Goal: Transaction & Acquisition: Purchase product/service

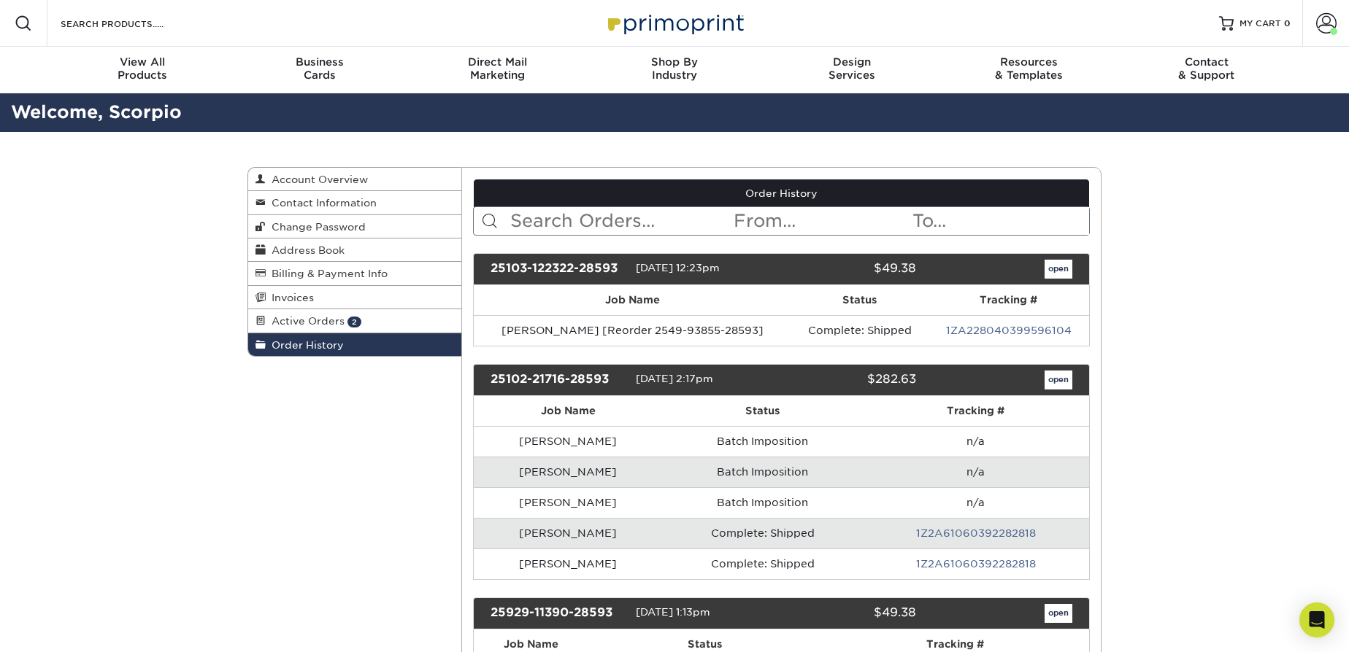
scroll to position [66, 0]
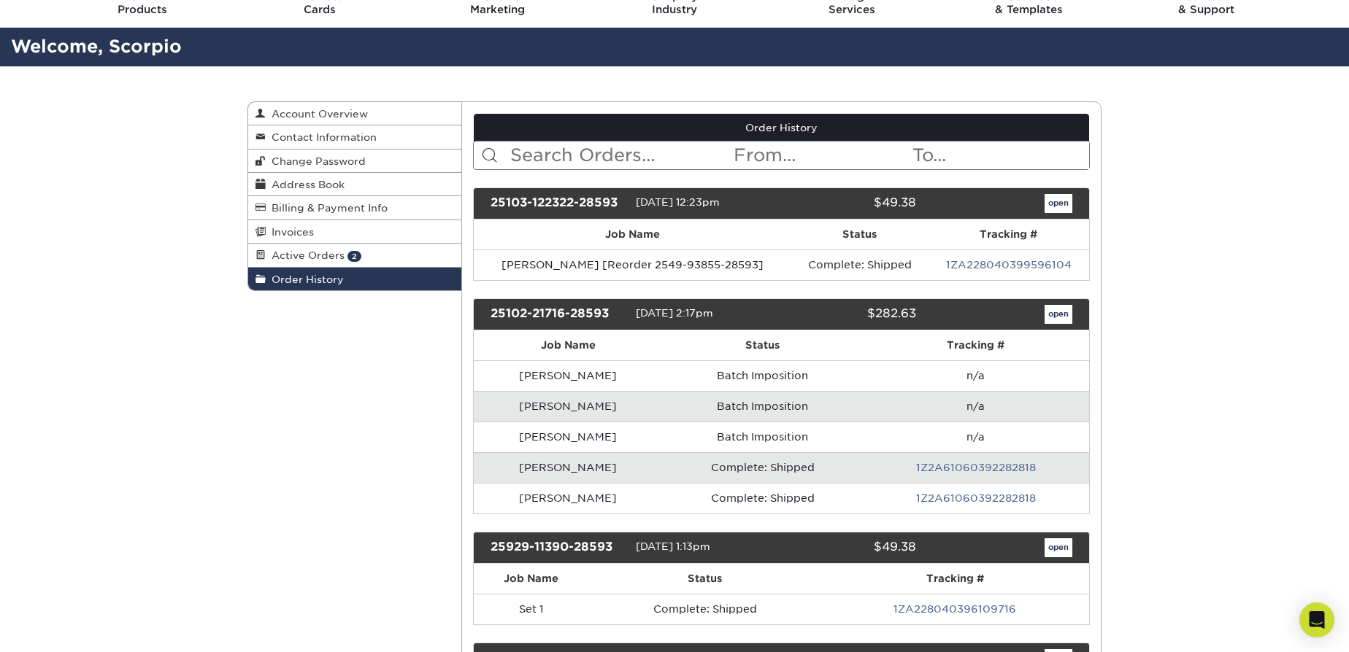
click at [1037, 305] on div "open" at bounding box center [1005, 314] width 156 height 19
click at [1060, 307] on link "open" at bounding box center [1058, 314] width 28 height 19
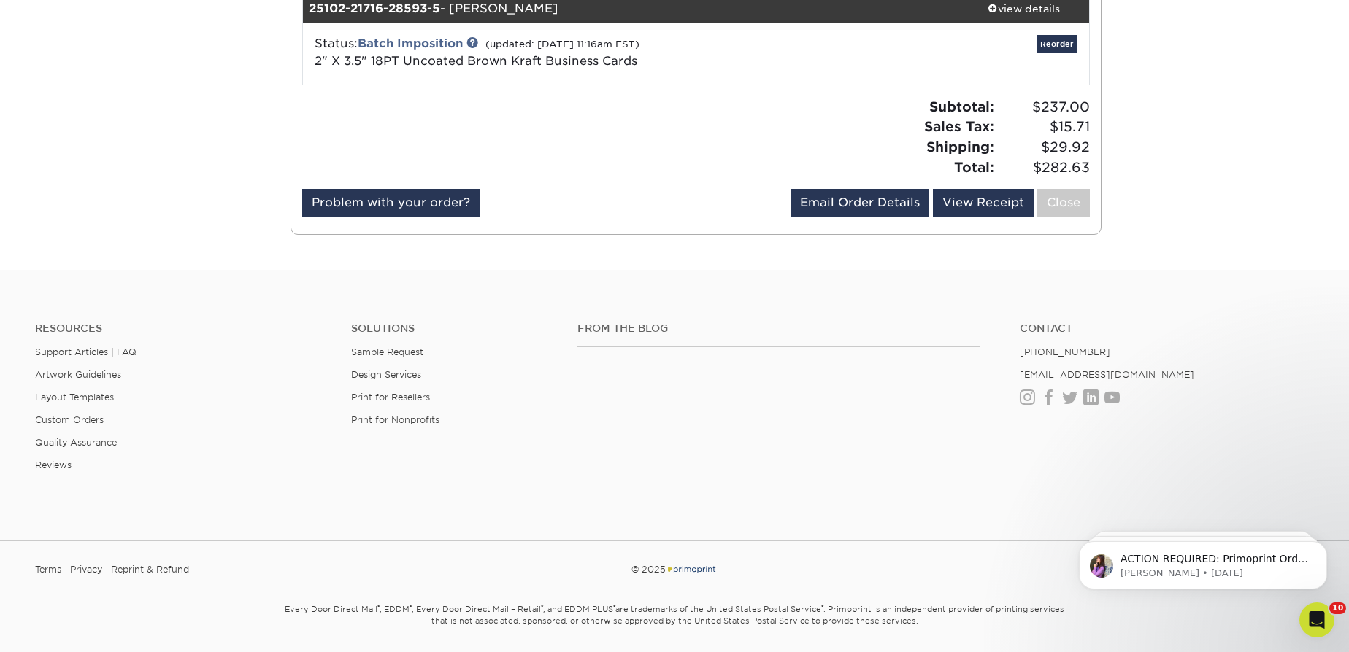
scroll to position [564, 0]
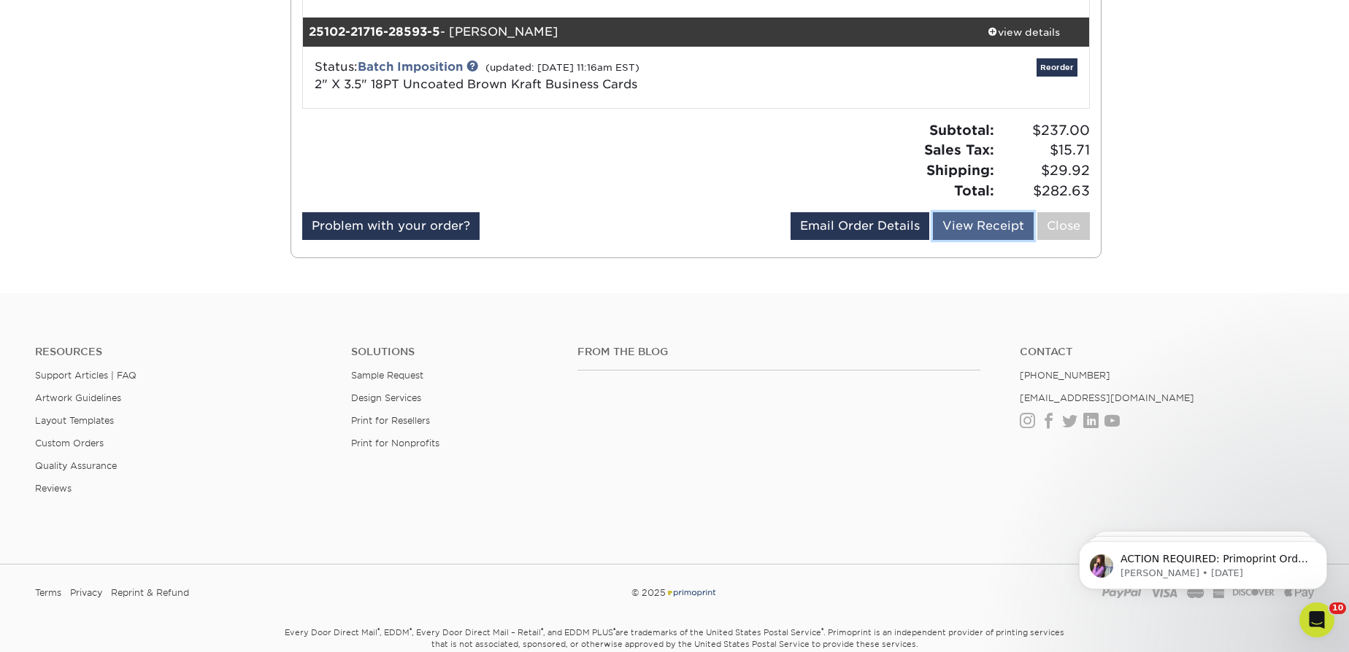
click at [990, 225] on link "View Receipt" at bounding box center [983, 226] width 101 height 28
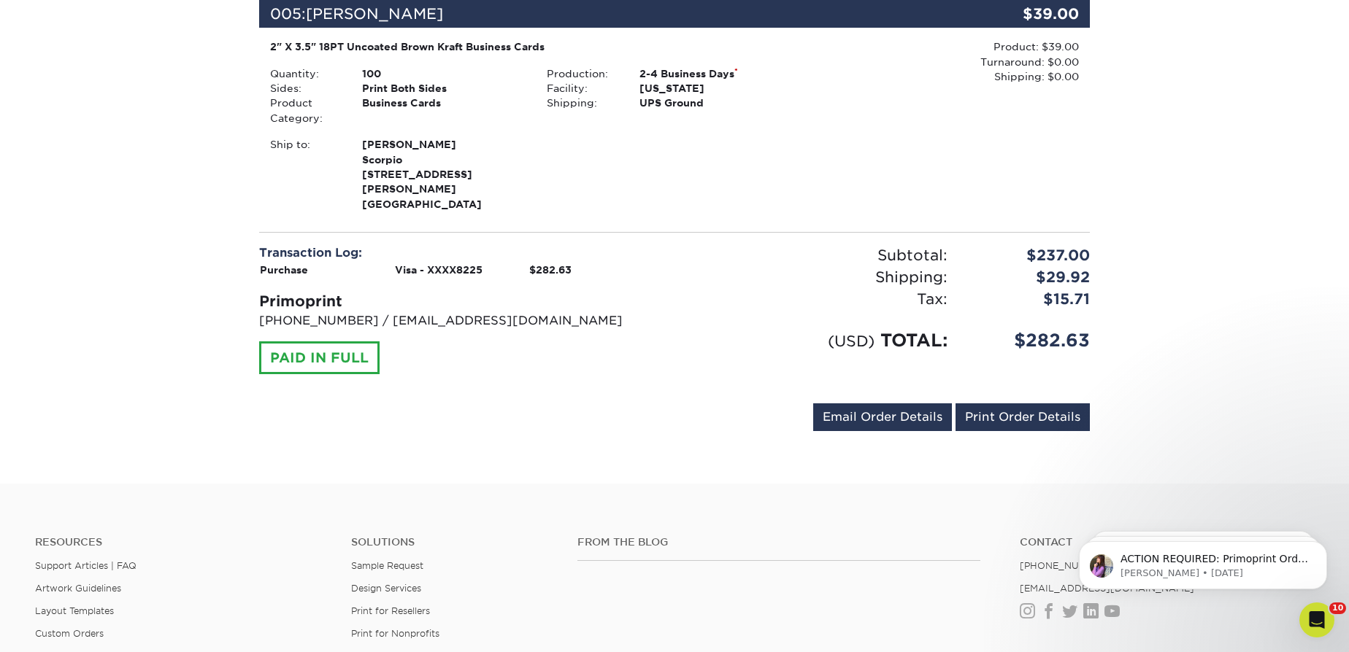
scroll to position [1113, 0]
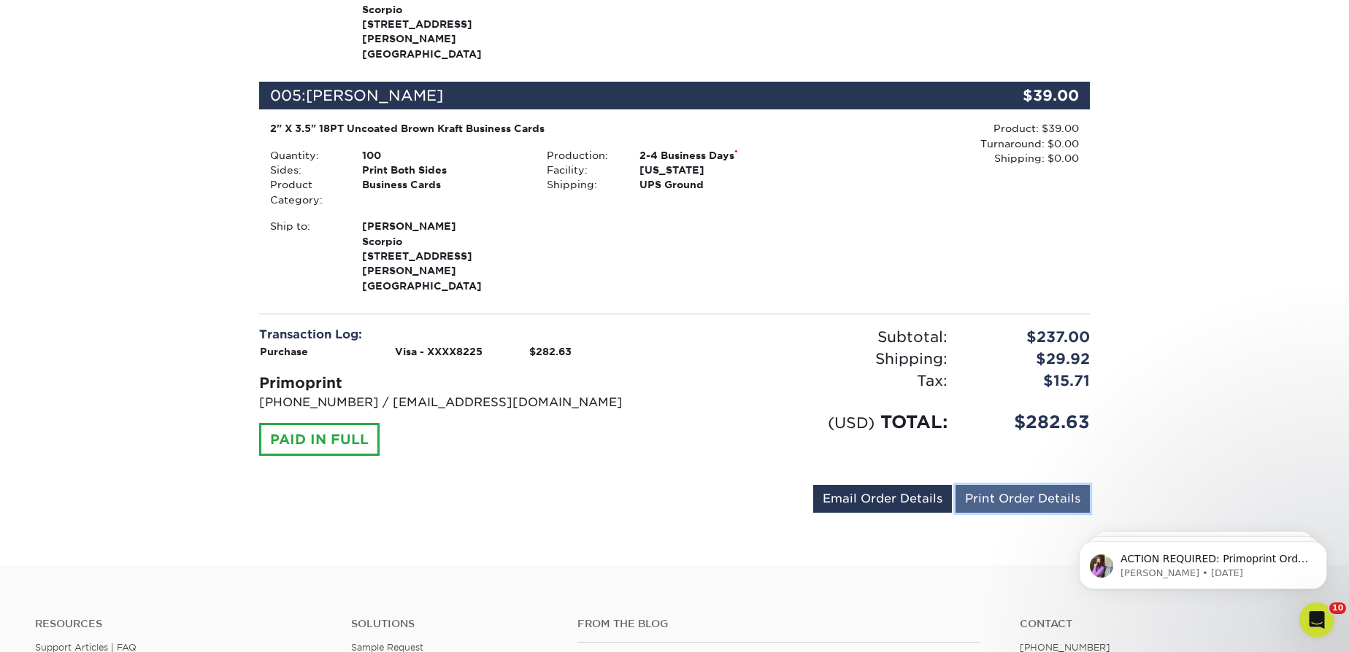
click at [1056, 485] on link "Print Order Details" at bounding box center [1022, 499] width 134 height 28
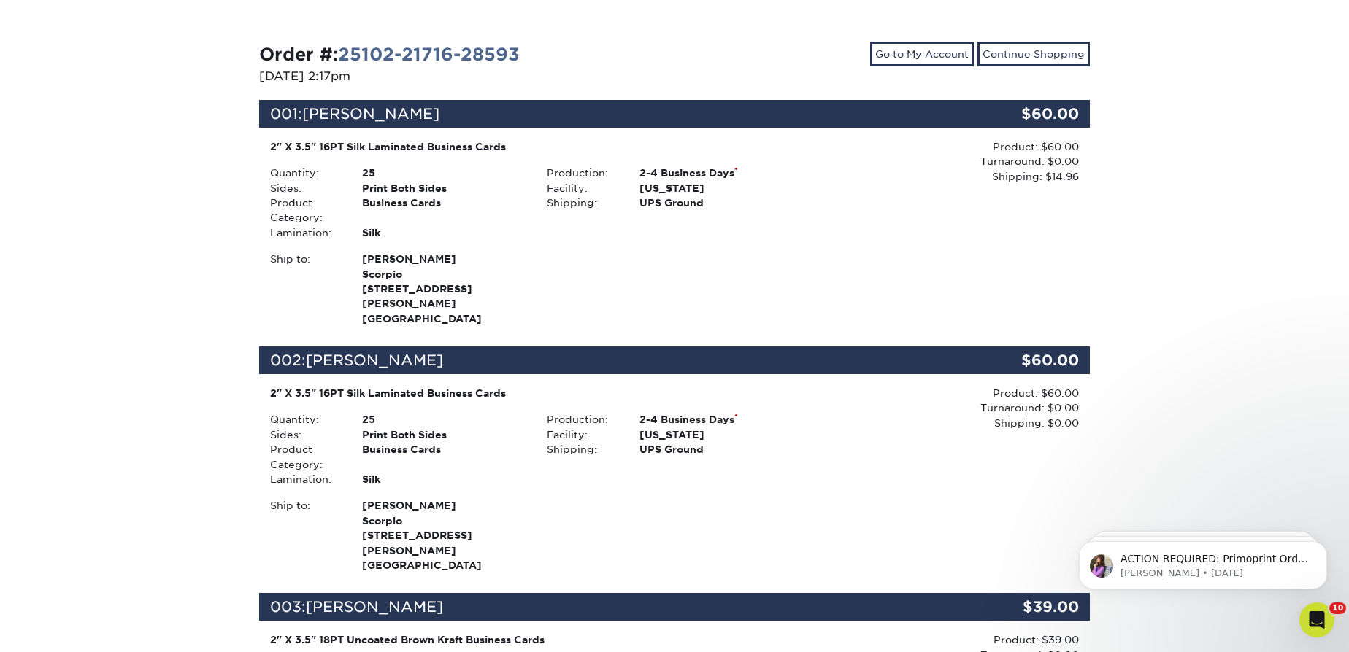
scroll to position [0, 0]
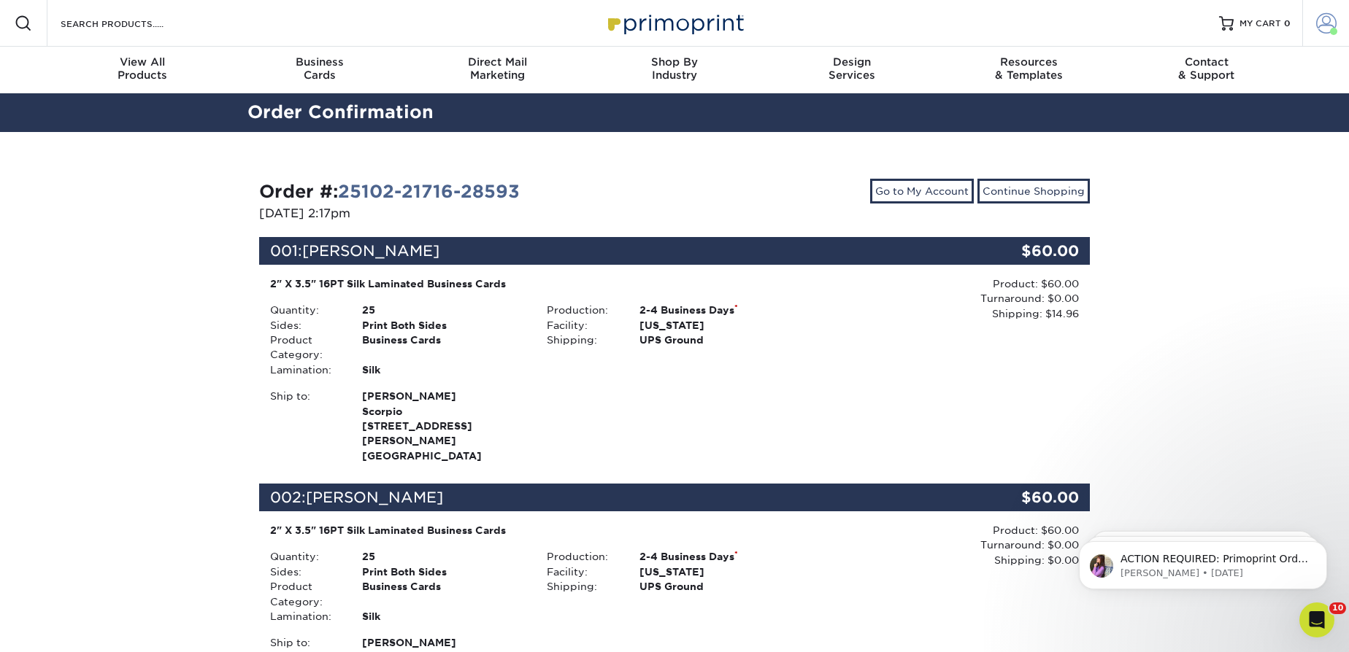
click at [1333, 23] on span at bounding box center [1326, 23] width 20 height 20
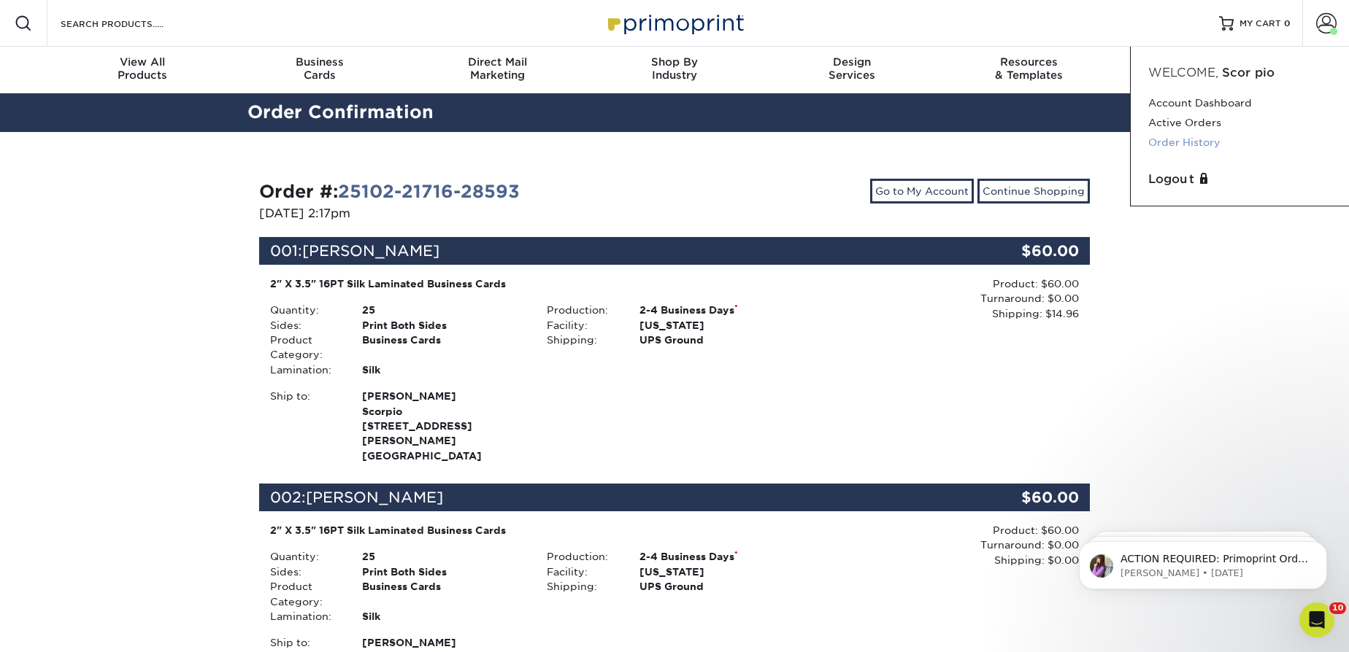
click at [1176, 142] on link "Order History" at bounding box center [1239, 143] width 183 height 20
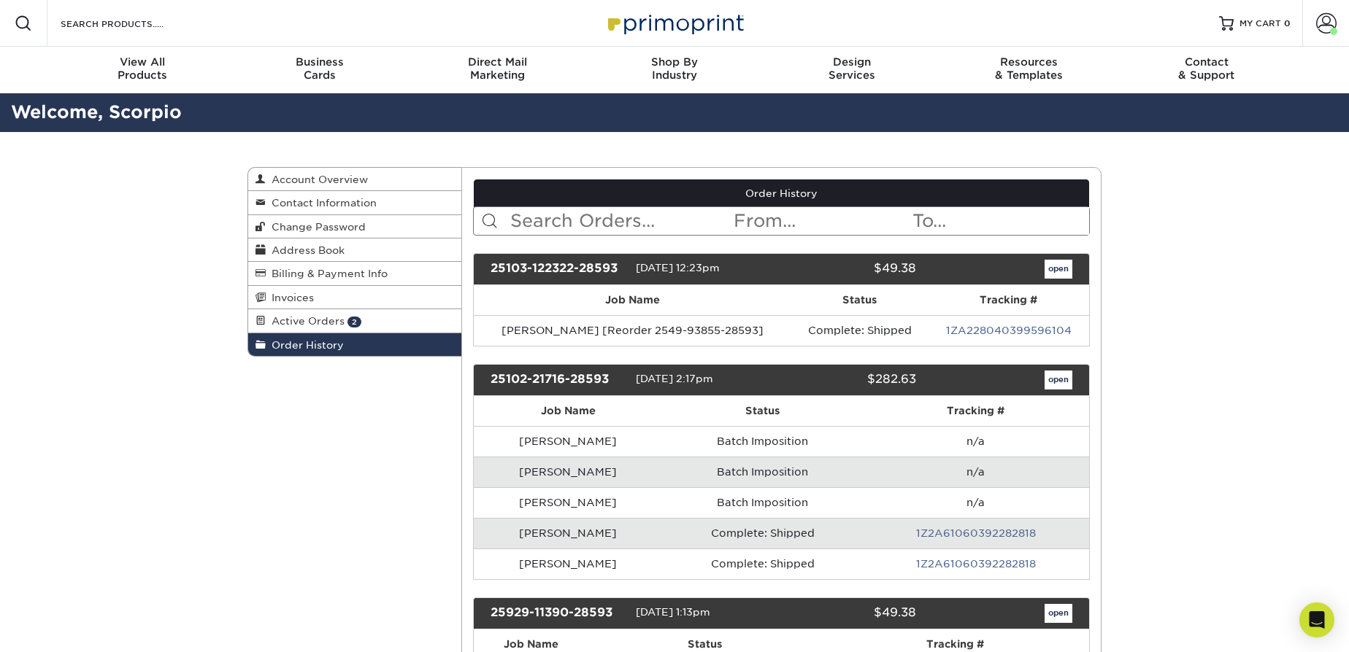
click at [652, 228] on input "text" at bounding box center [621, 221] width 224 height 28
type input "katie"
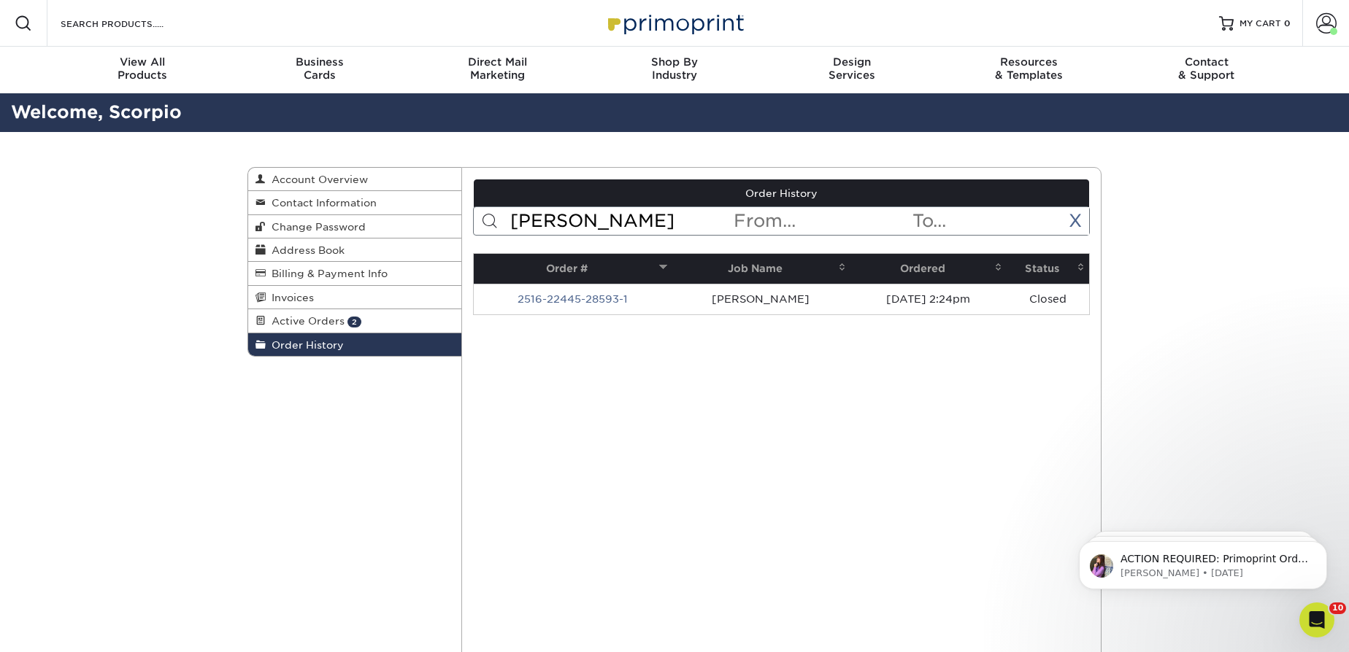
click at [590, 296] on link "2516-22445-28593-1" at bounding box center [572, 299] width 110 height 12
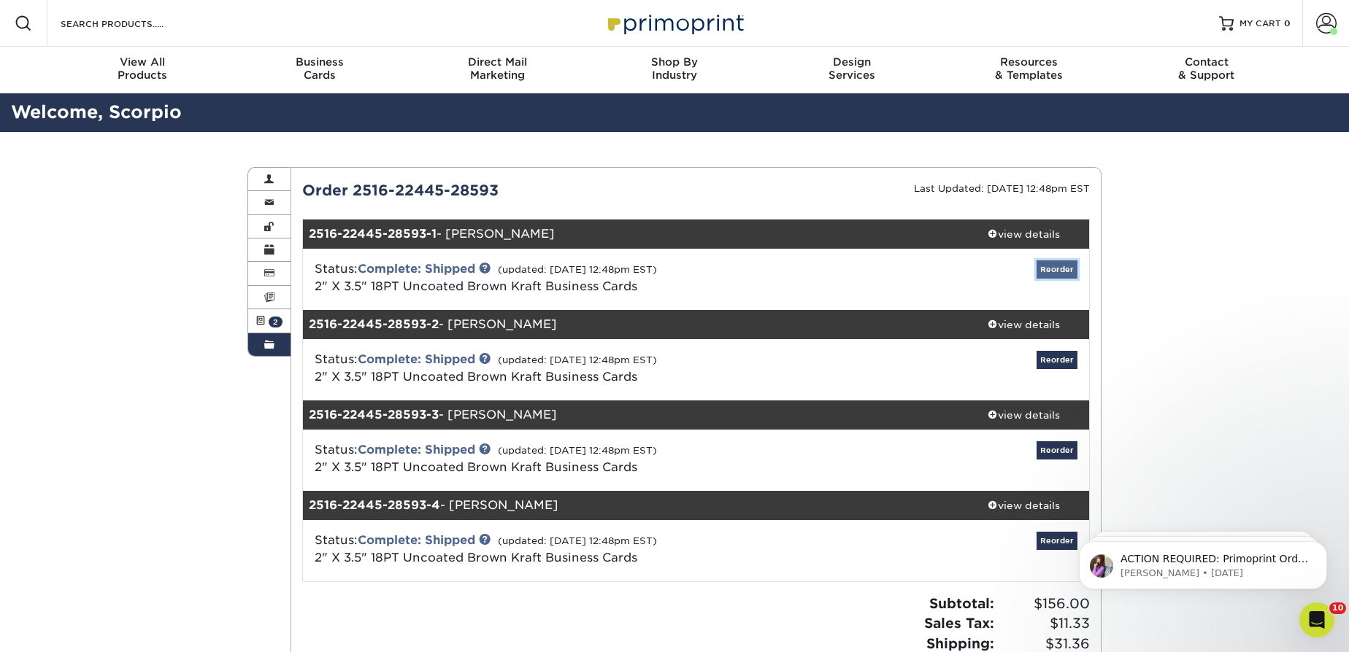
click at [1055, 274] on link "Reorder" at bounding box center [1056, 270] width 41 height 18
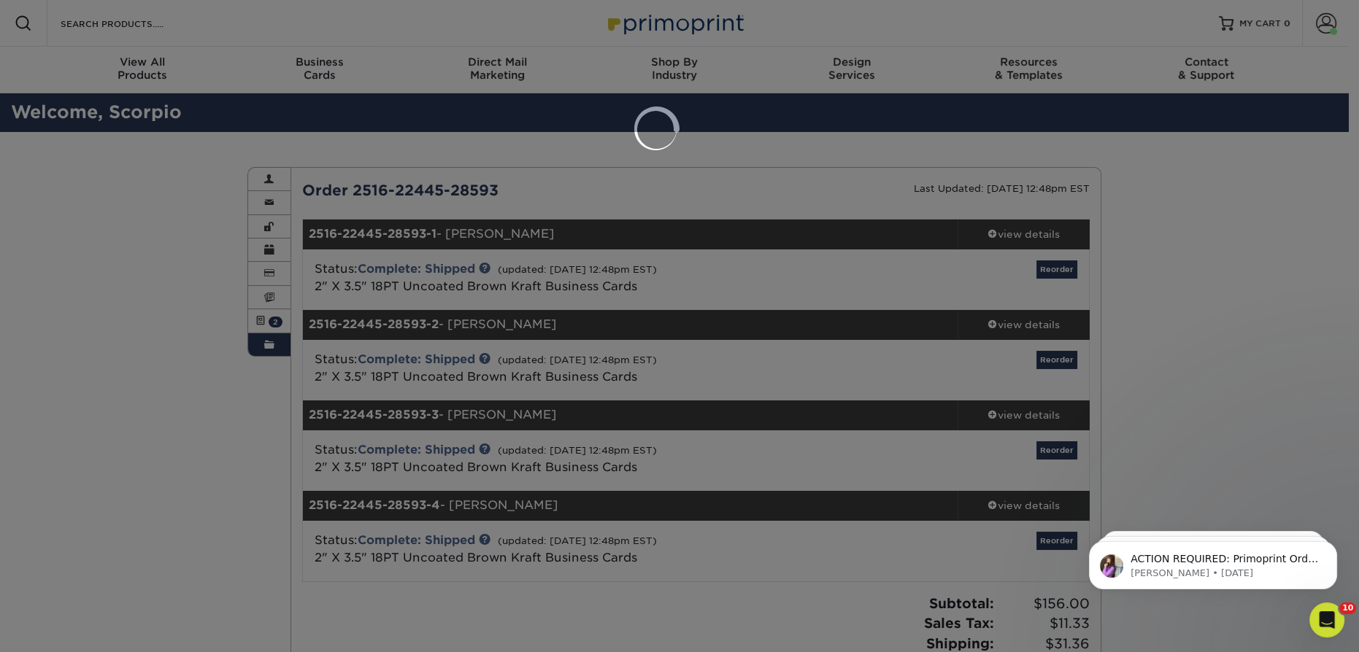
select select "112522"
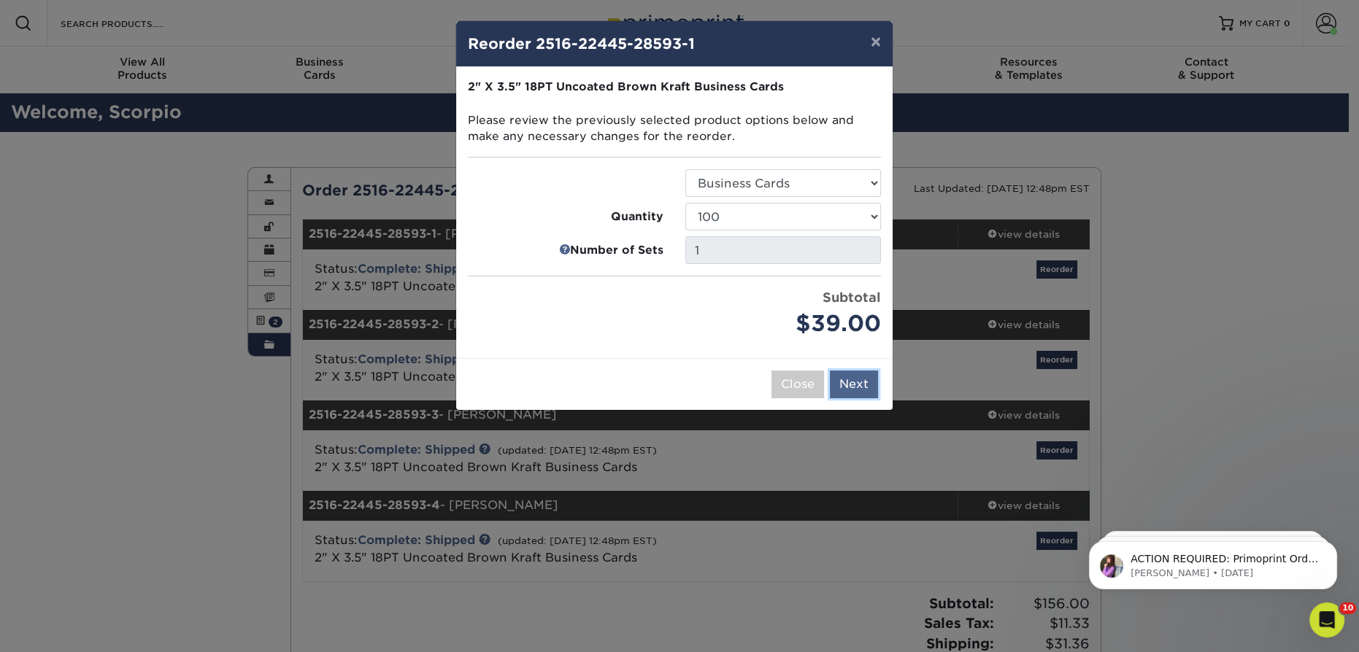
click at [852, 373] on button "Next" at bounding box center [854, 385] width 48 height 28
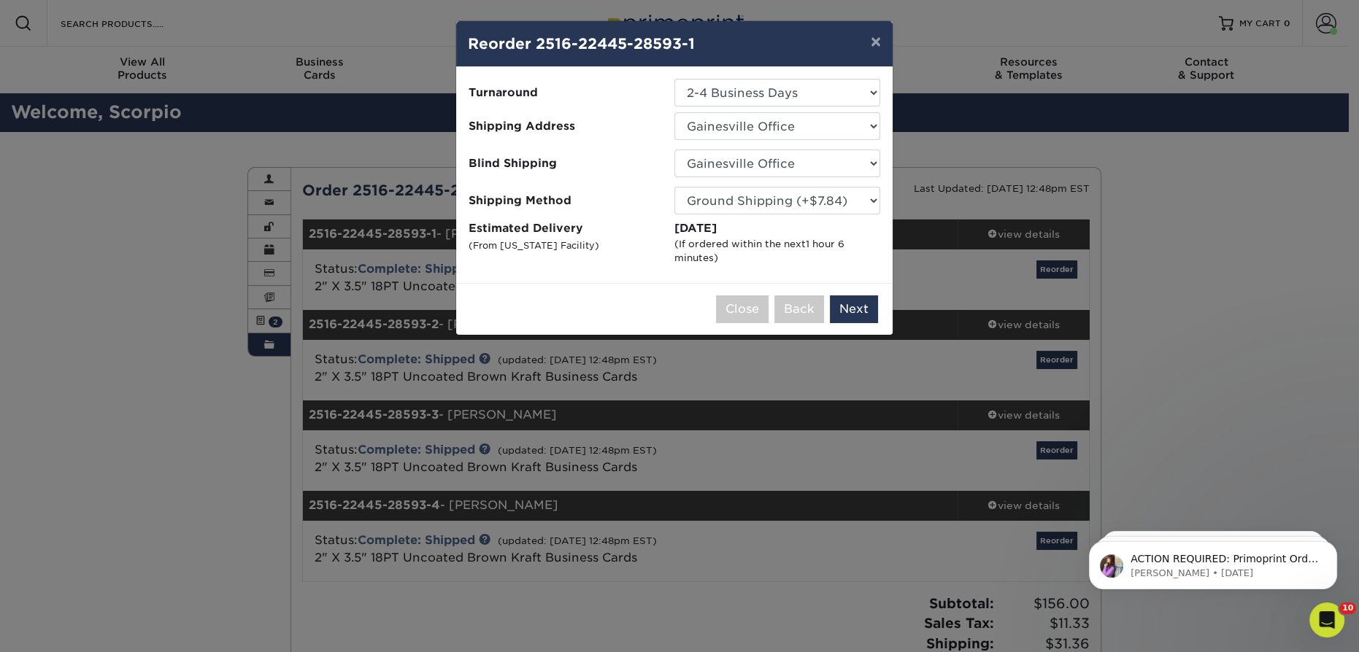
drag, startPoint x: 772, startPoint y: 211, endPoint x: 660, endPoint y: 267, distance: 125.7
click at [660, 267] on div "Please select all options to continue. Only quantities that can be shipped to t…" at bounding box center [674, 175] width 436 height 216
click at [847, 315] on button "Next" at bounding box center [854, 310] width 48 height 28
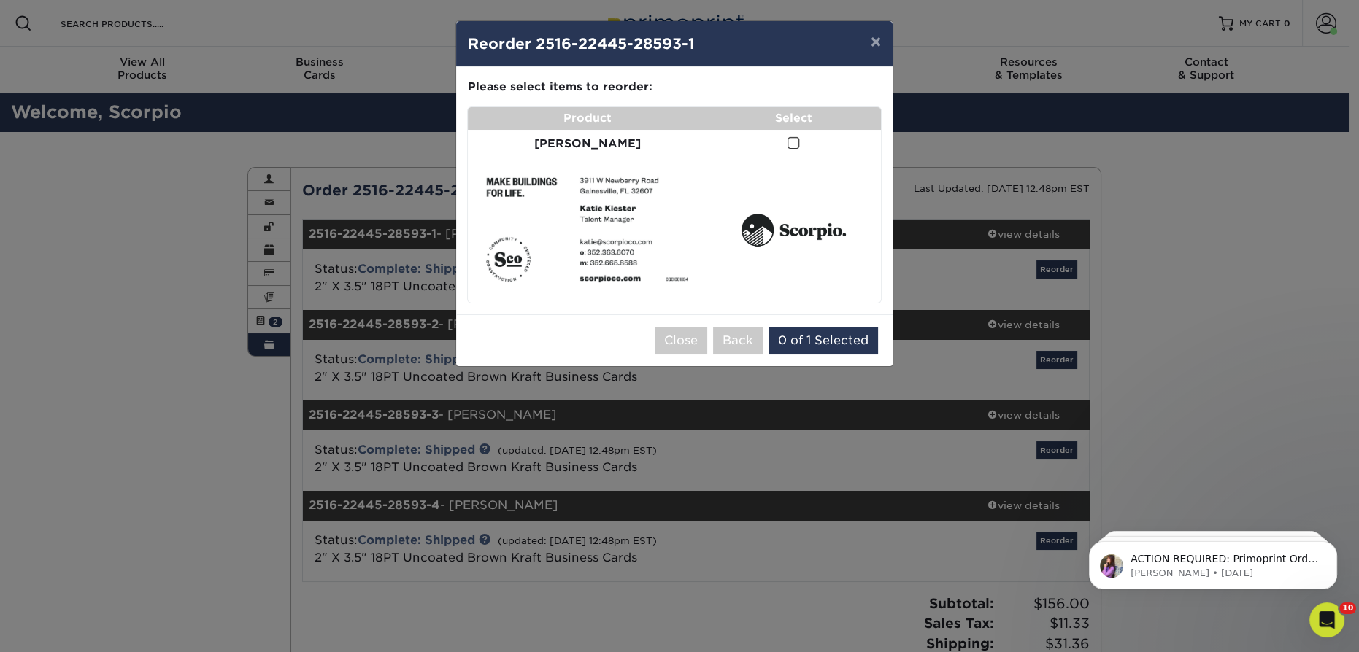
click at [787, 142] on span at bounding box center [793, 143] width 12 height 14
click at [0, 0] on input "checkbox" at bounding box center [0, 0] width 0 height 0
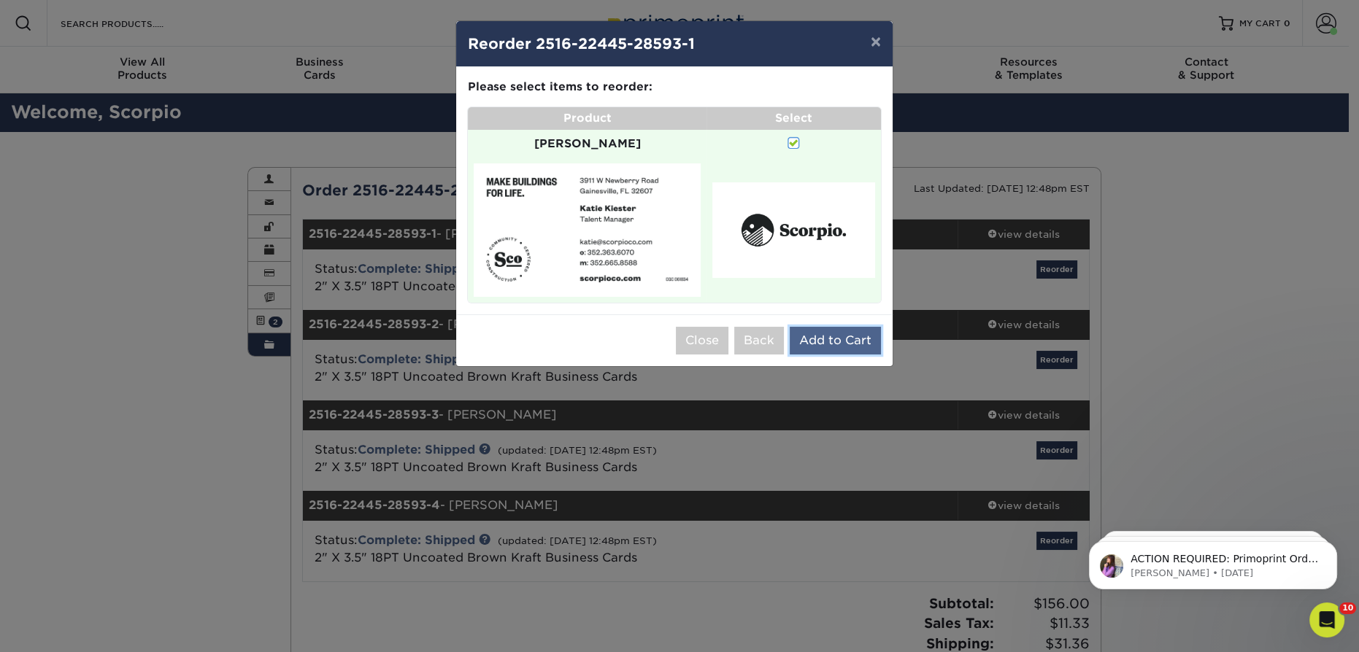
click at [844, 329] on button "Add to Cart" at bounding box center [835, 341] width 91 height 28
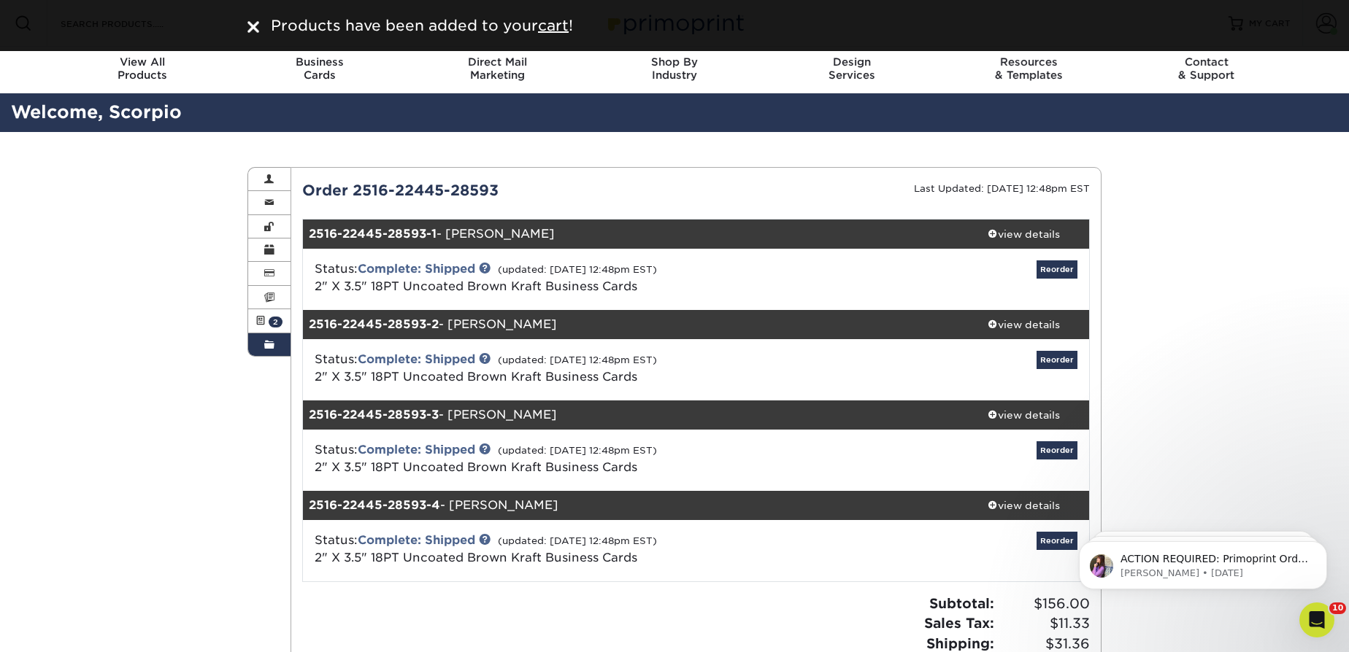
click at [264, 340] on span at bounding box center [269, 345] width 10 height 12
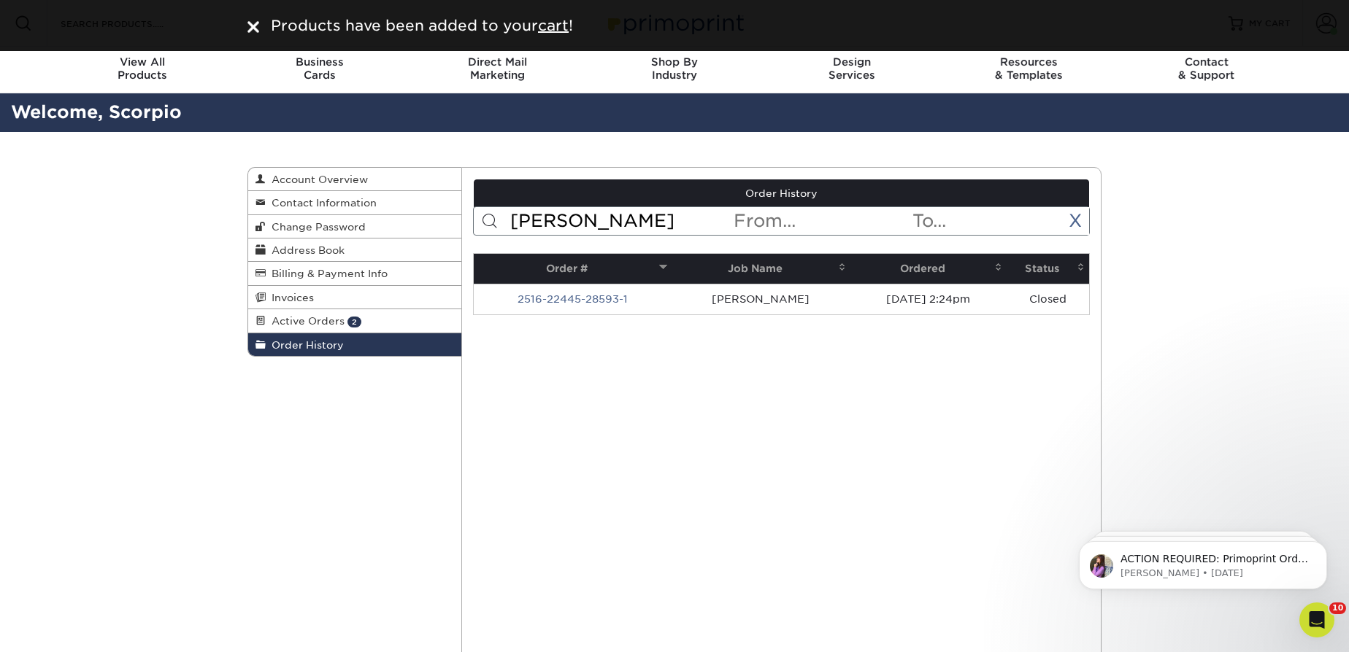
click at [552, 208] on input "katie" at bounding box center [621, 221] width 224 height 28
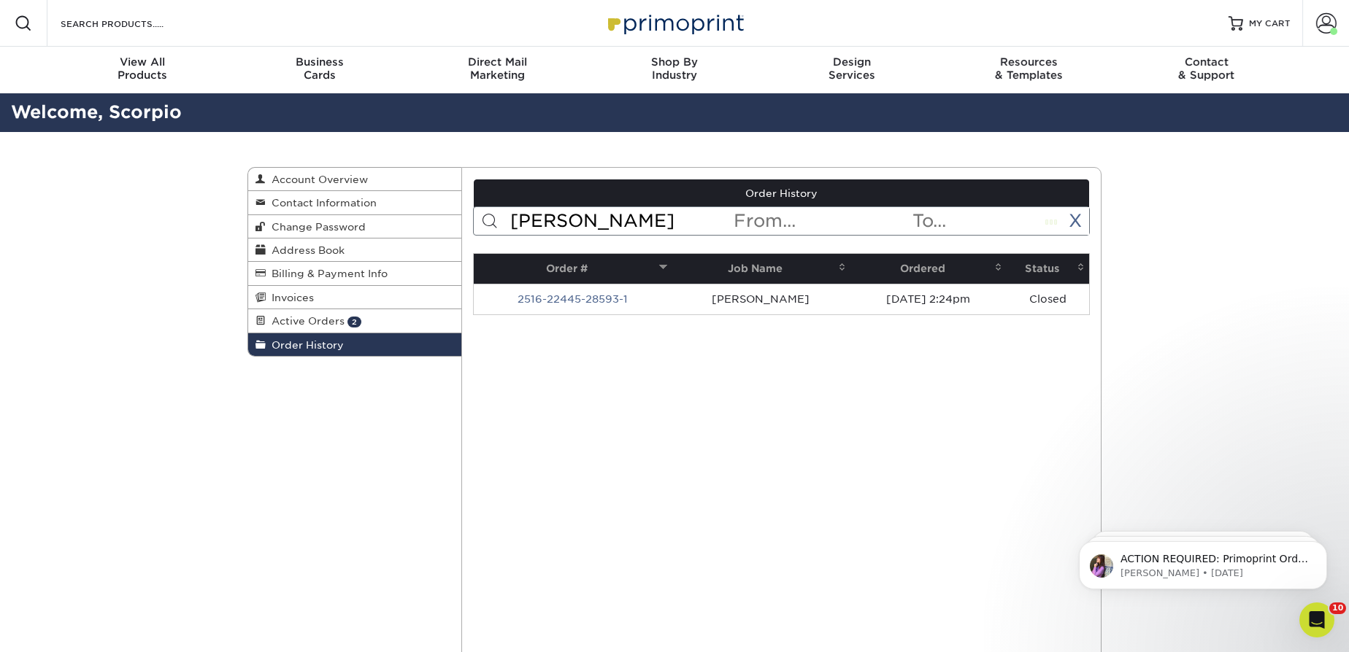
type input "jessica"
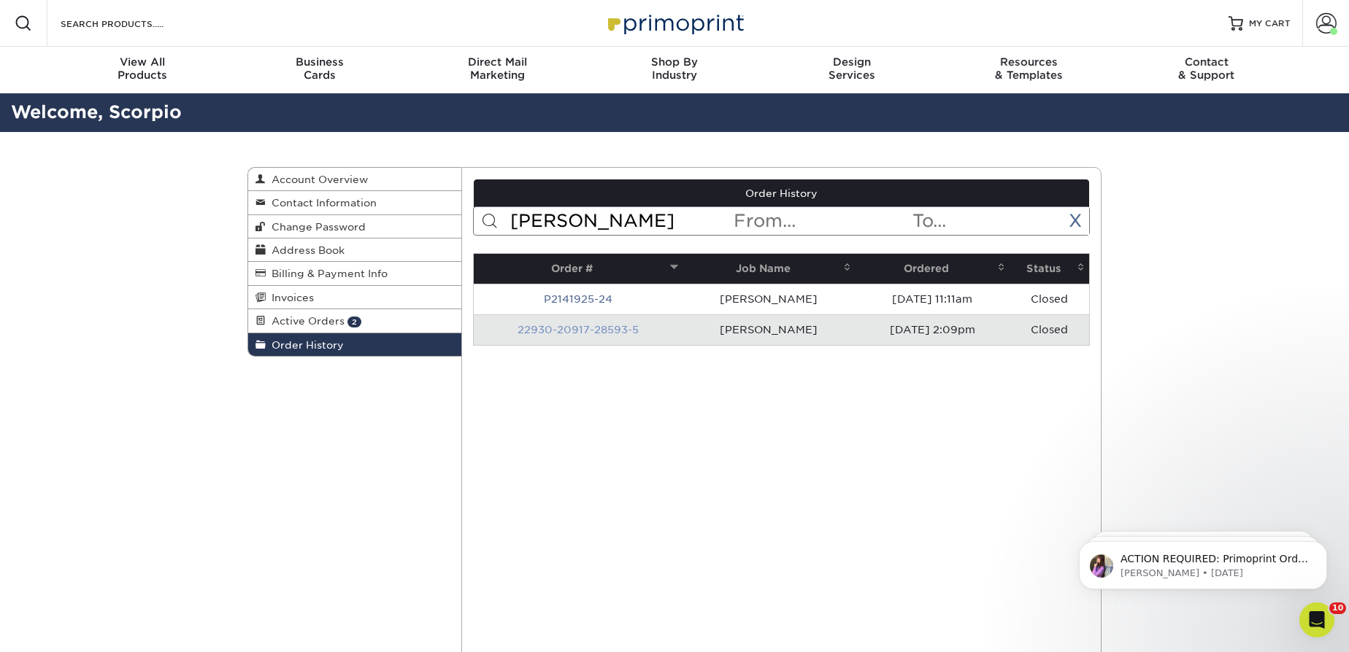
click at [603, 327] on link "22930-20917-28593-5" at bounding box center [577, 330] width 121 height 12
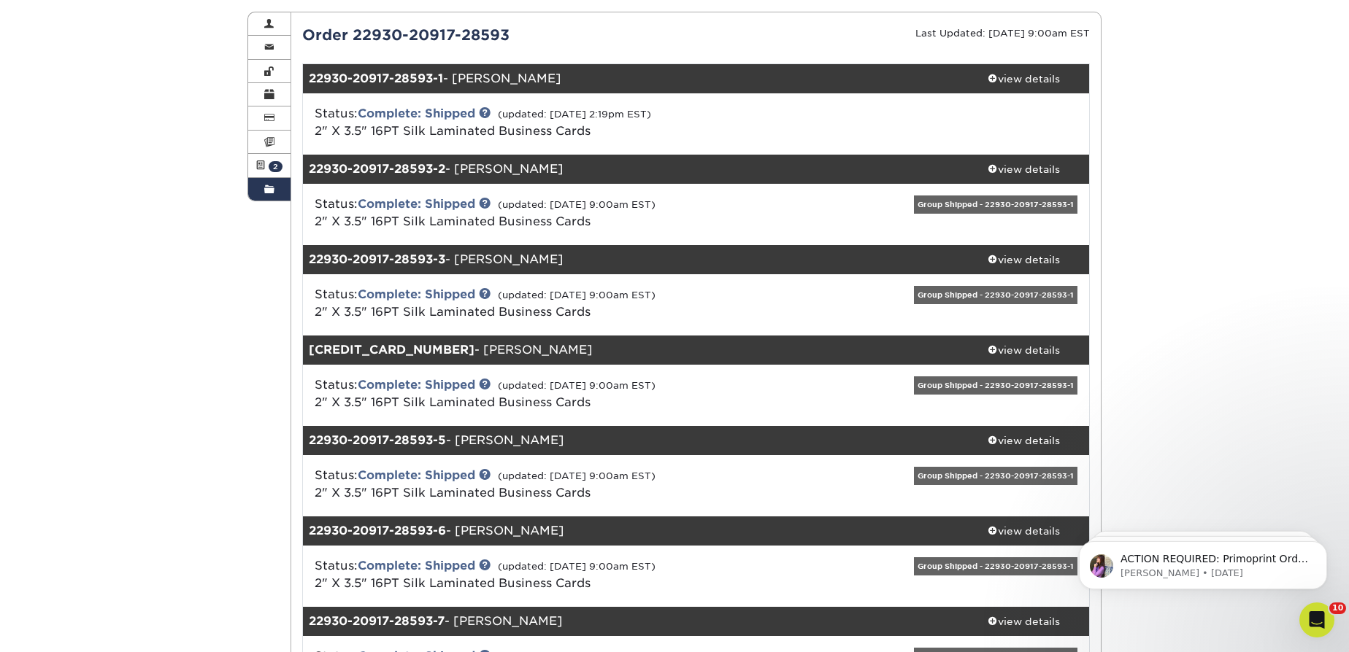
scroll to position [198, 0]
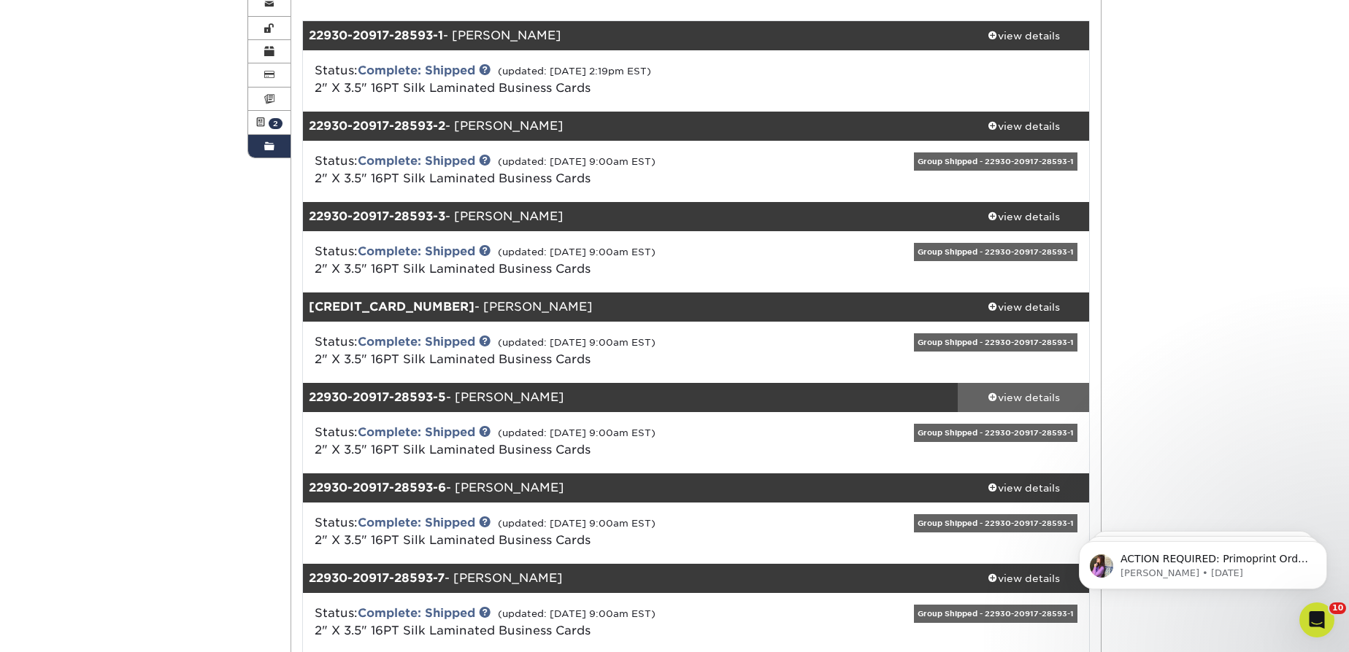
click at [1016, 396] on div "view details" at bounding box center [1022, 397] width 131 height 15
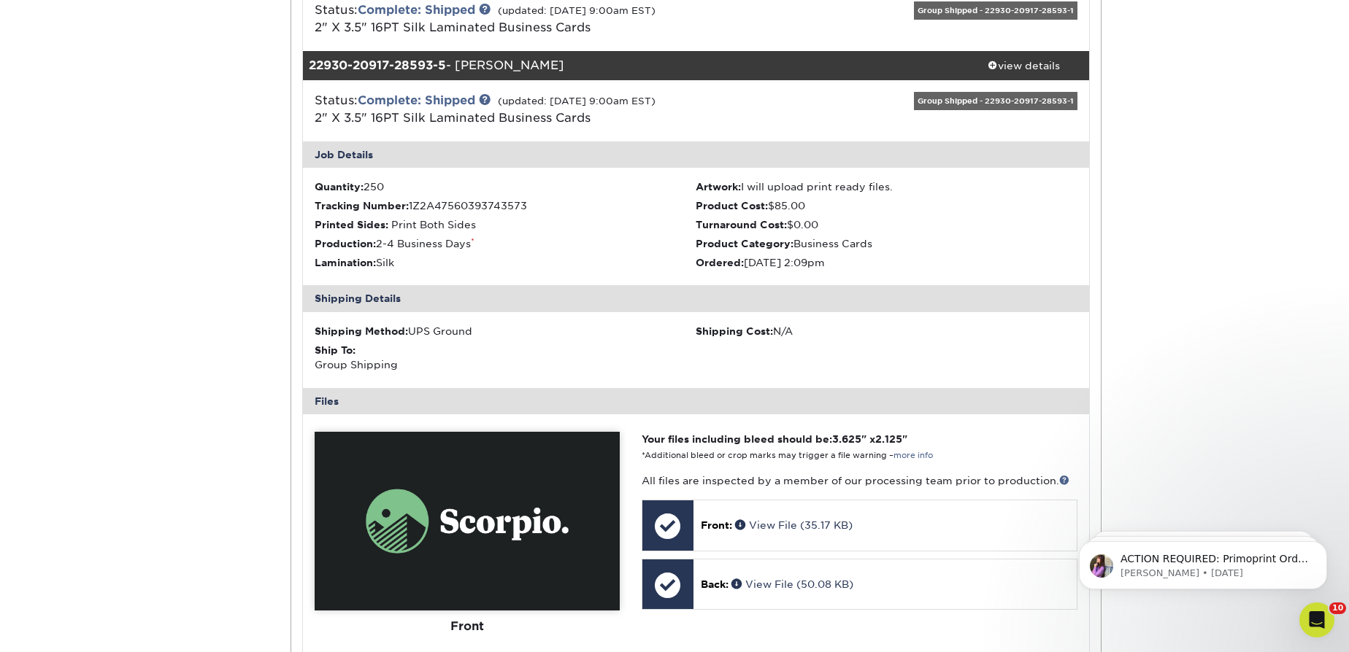
scroll to position [795, 0]
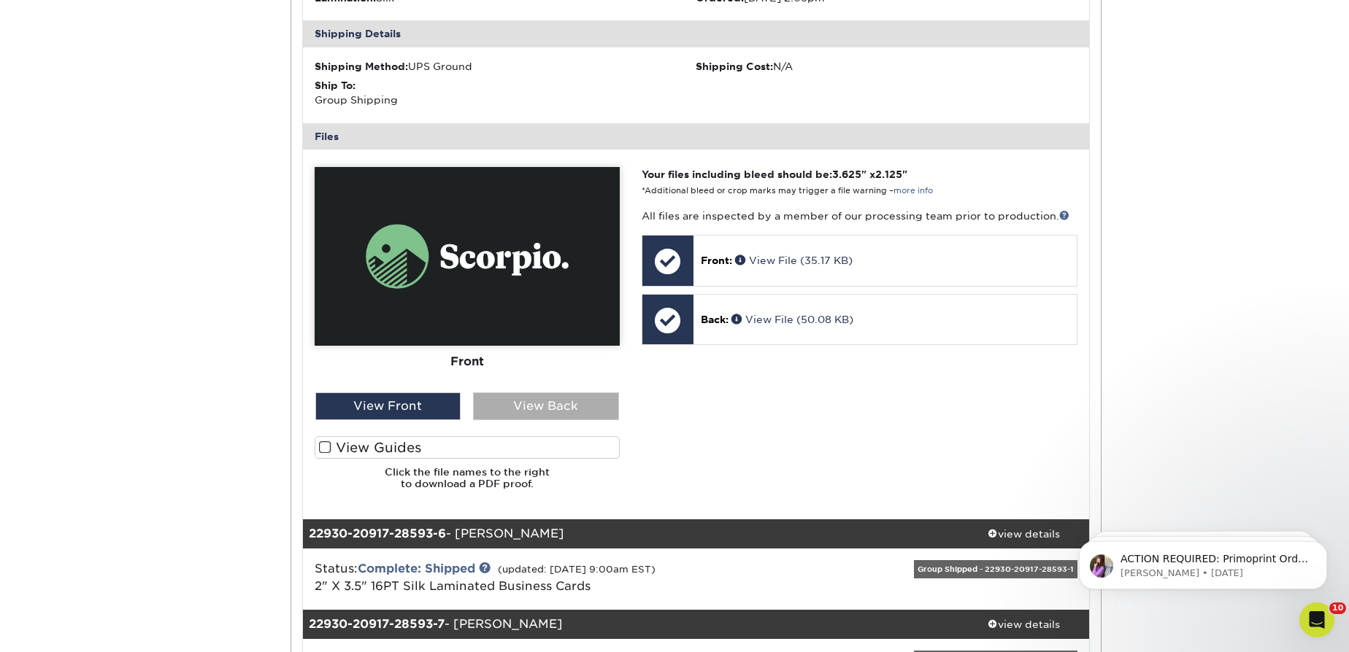
click at [559, 404] on div "View Back" at bounding box center [546, 407] width 146 height 28
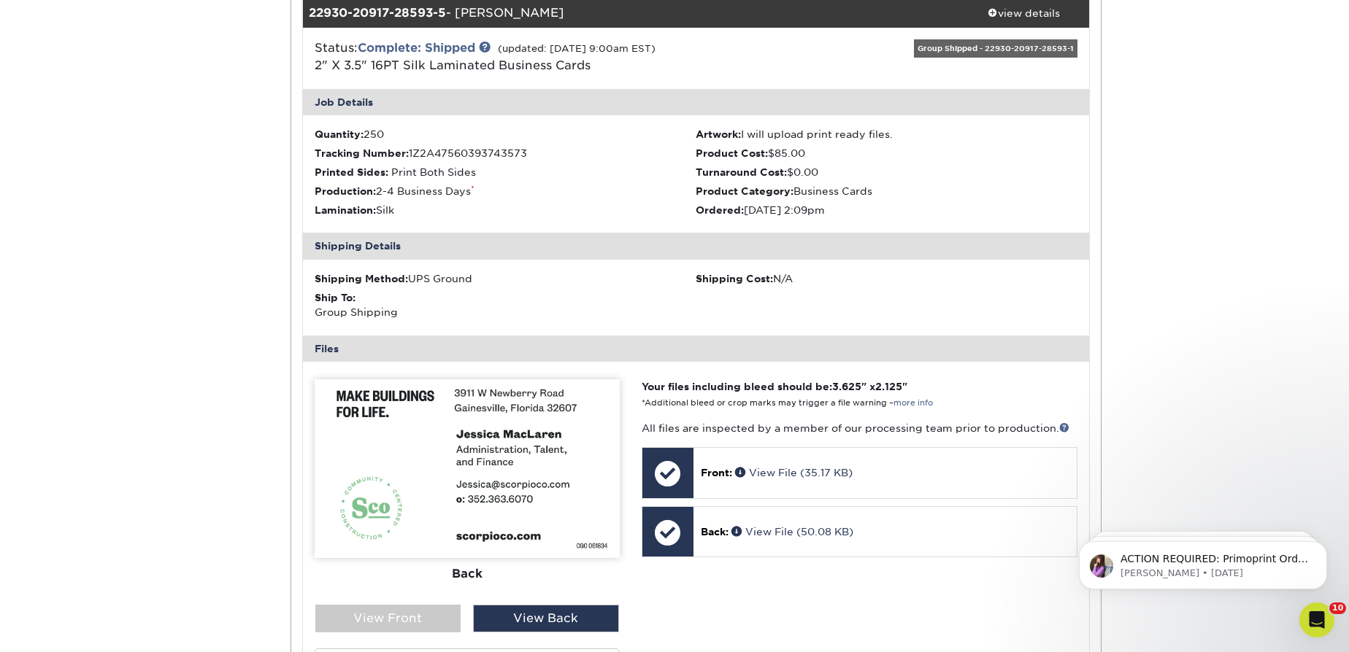
scroll to position [531, 0]
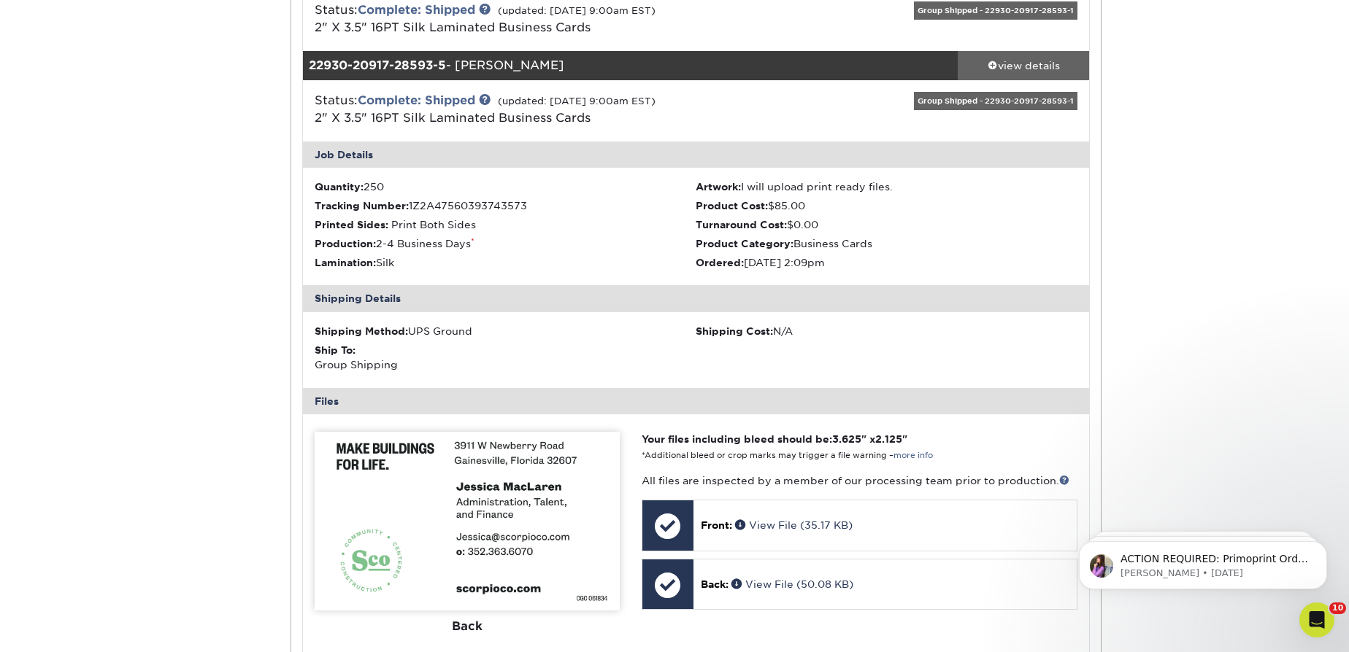
click at [1028, 63] on div "view details" at bounding box center [1022, 65] width 131 height 15
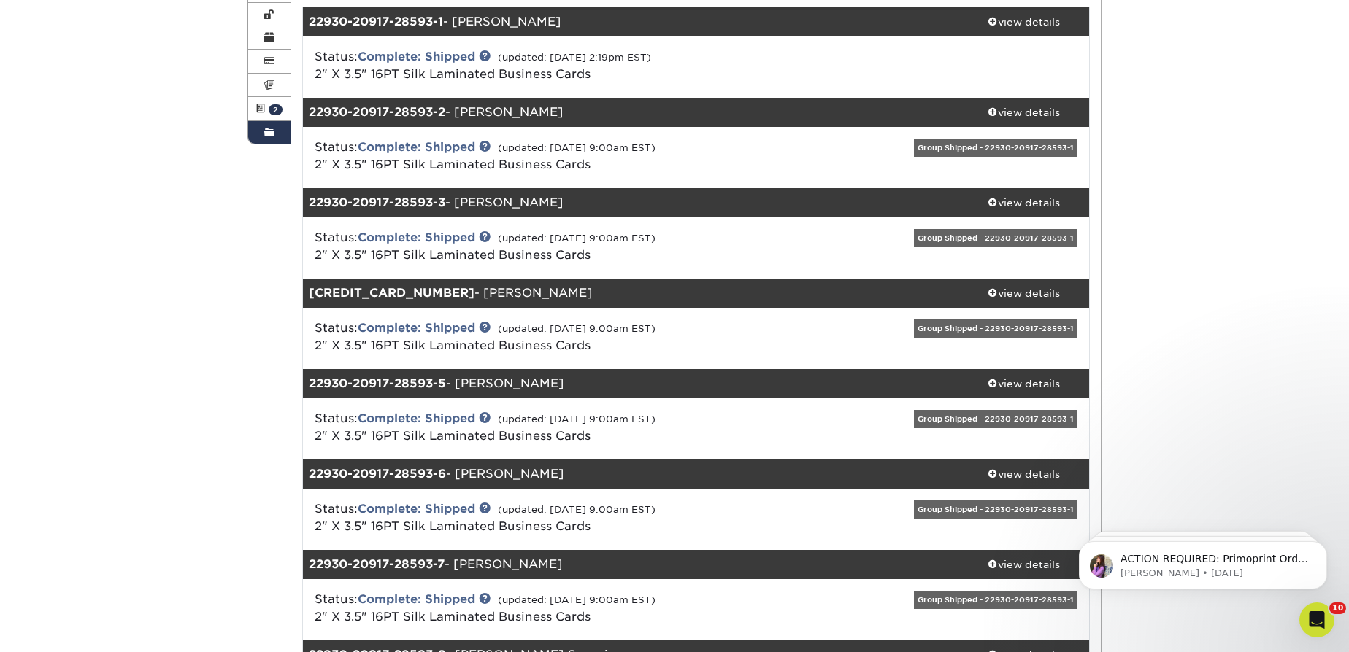
scroll to position [0, 0]
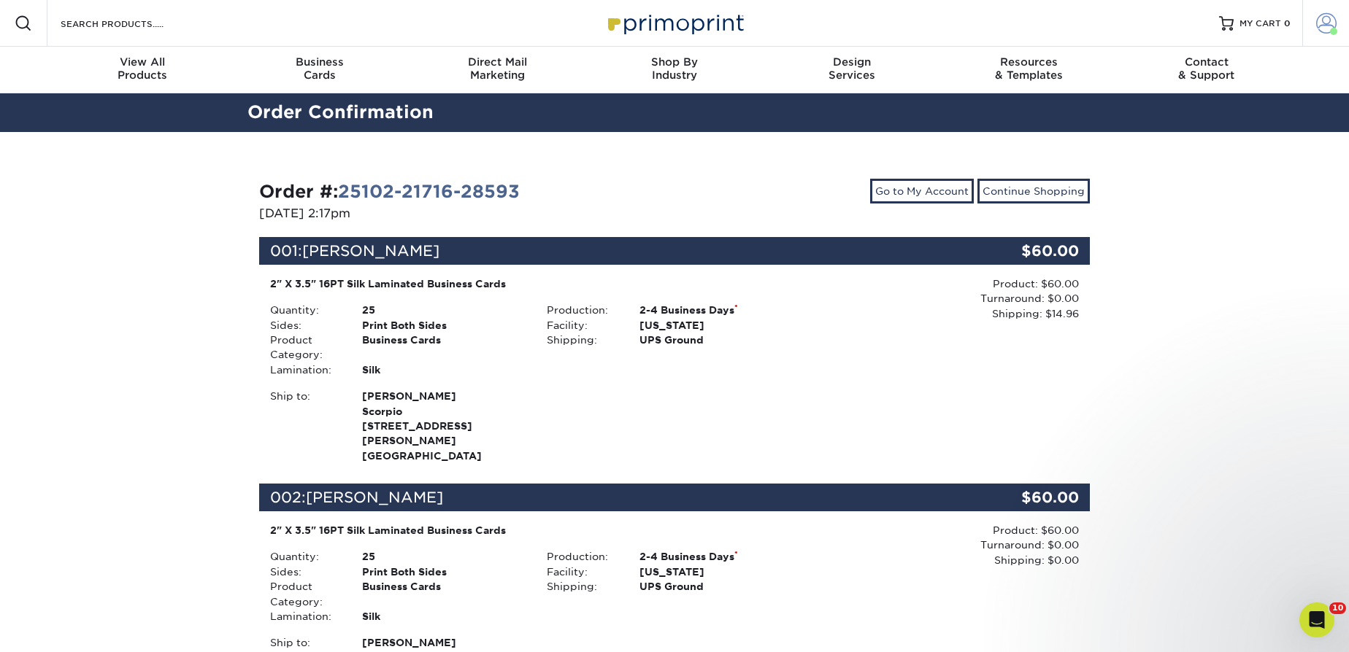
click at [1329, 21] on span at bounding box center [1326, 23] width 20 height 20
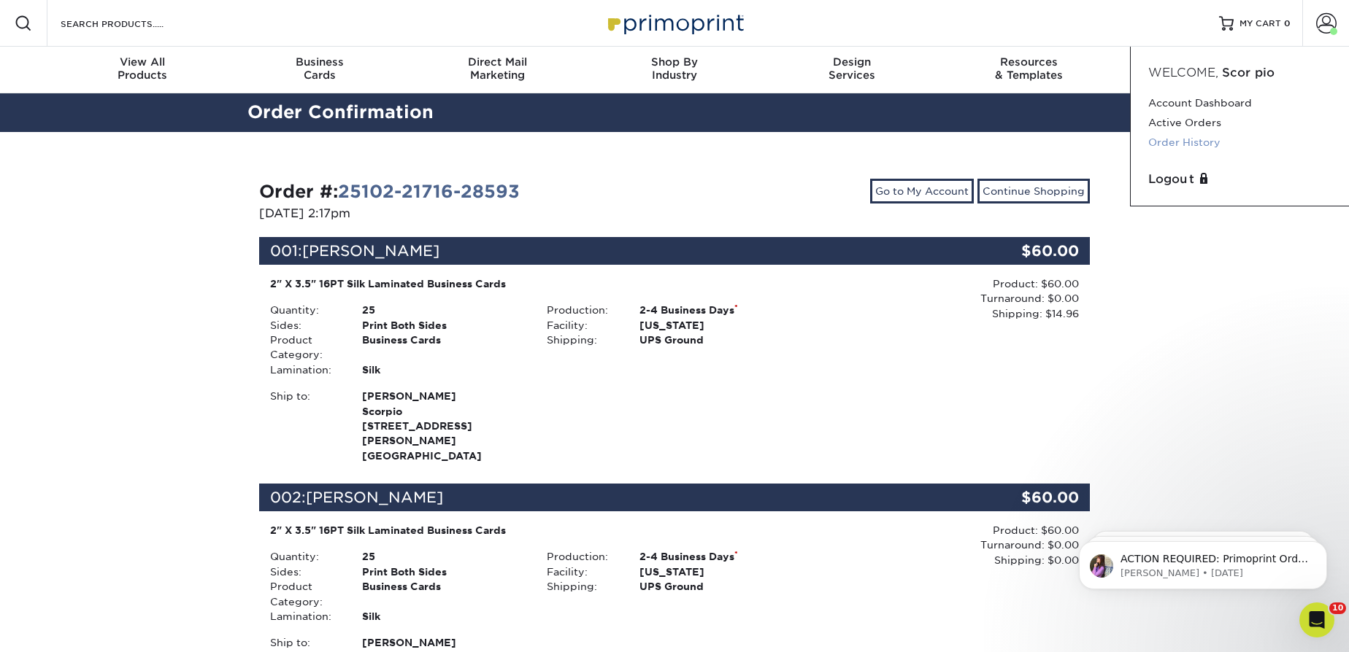
click at [1187, 147] on link "Order History" at bounding box center [1239, 143] width 183 height 20
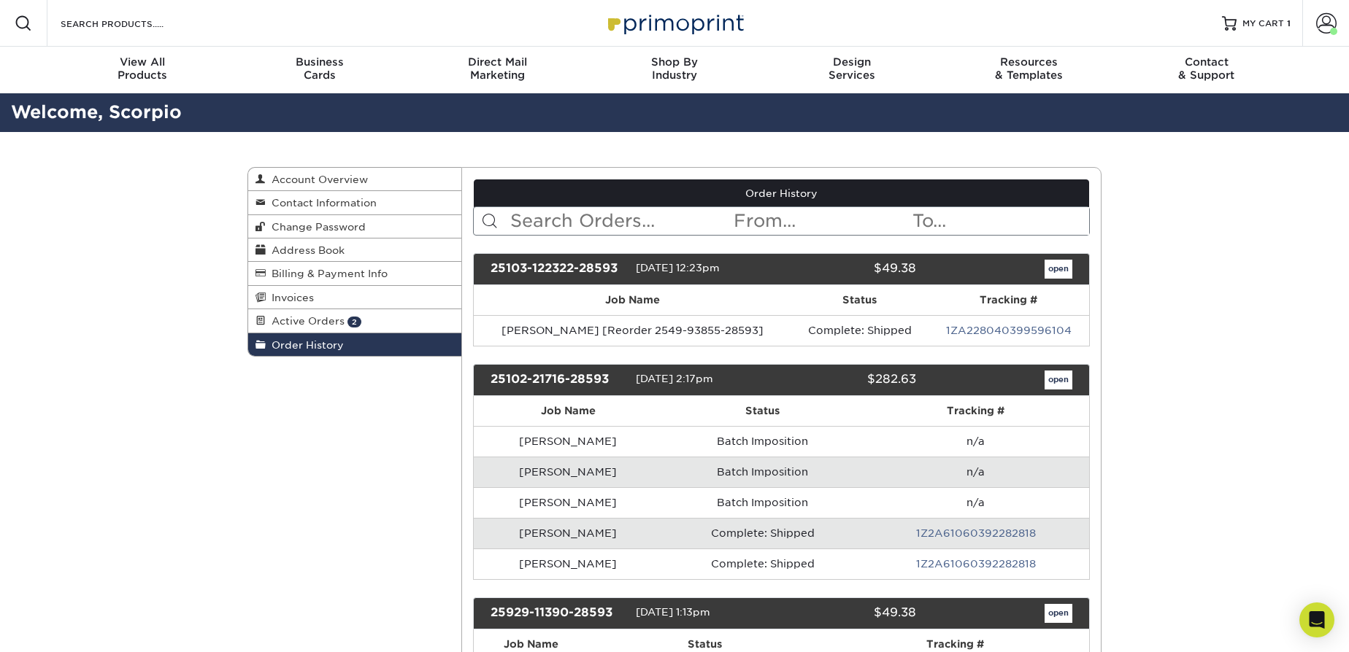
click at [612, 222] on input "text" at bounding box center [621, 221] width 224 height 28
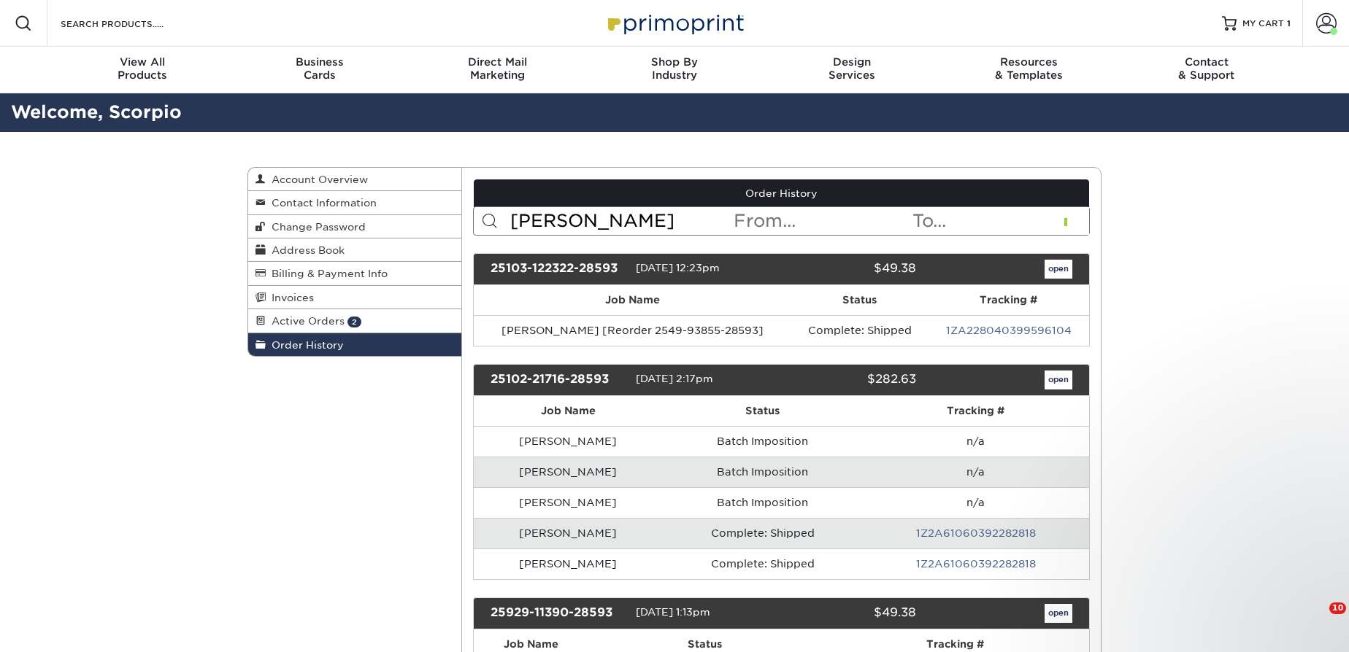
type input "jessica"
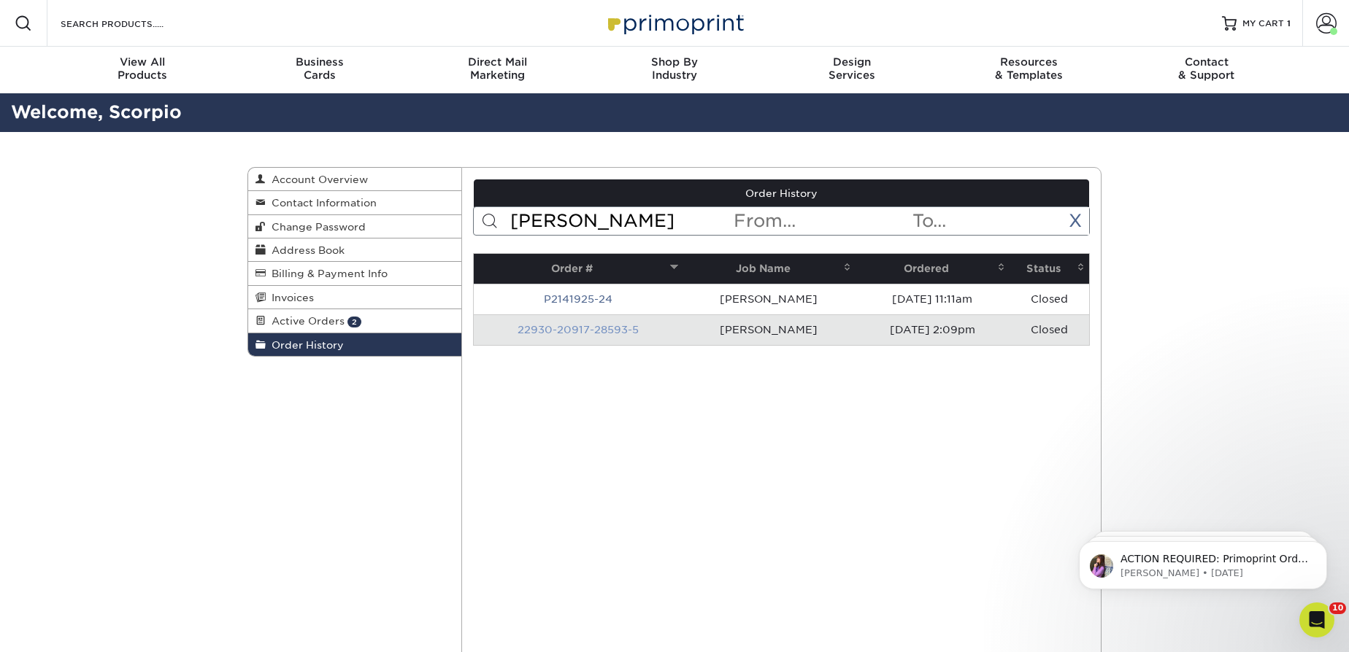
click at [564, 328] on link "22930-20917-28593-5" at bounding box center [577, 330] width 121 height 12
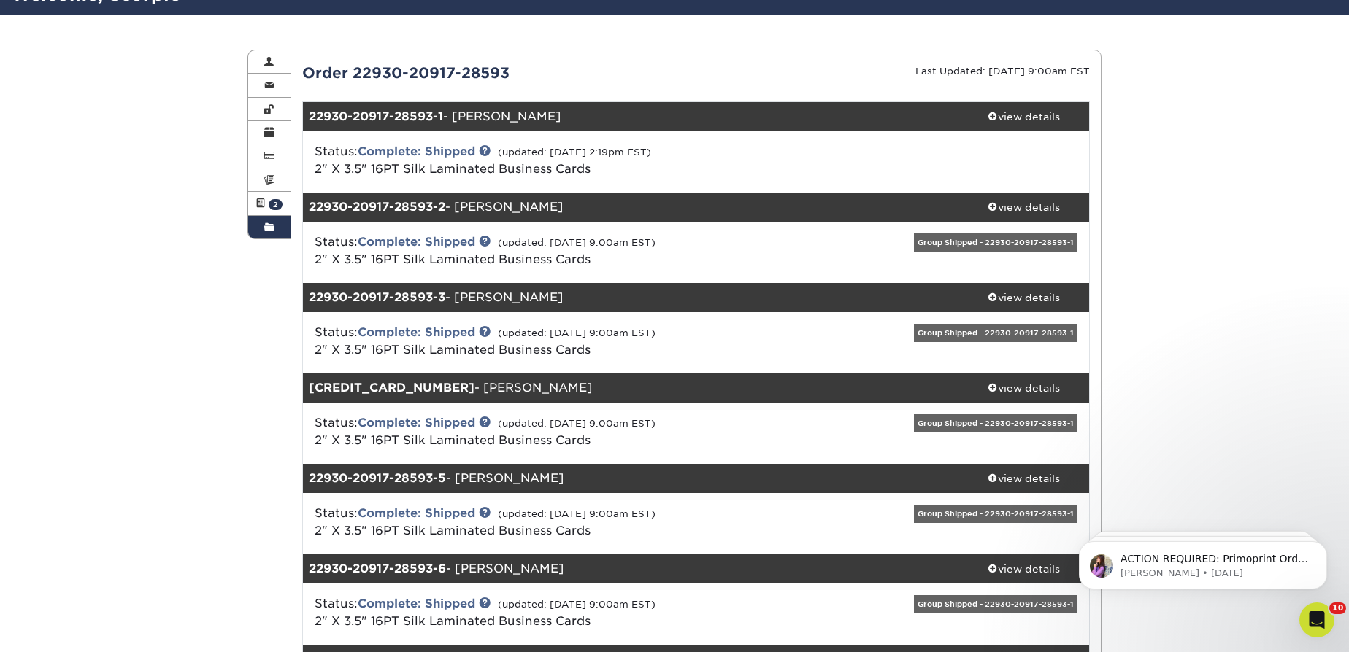
scroll to position [132, 0]
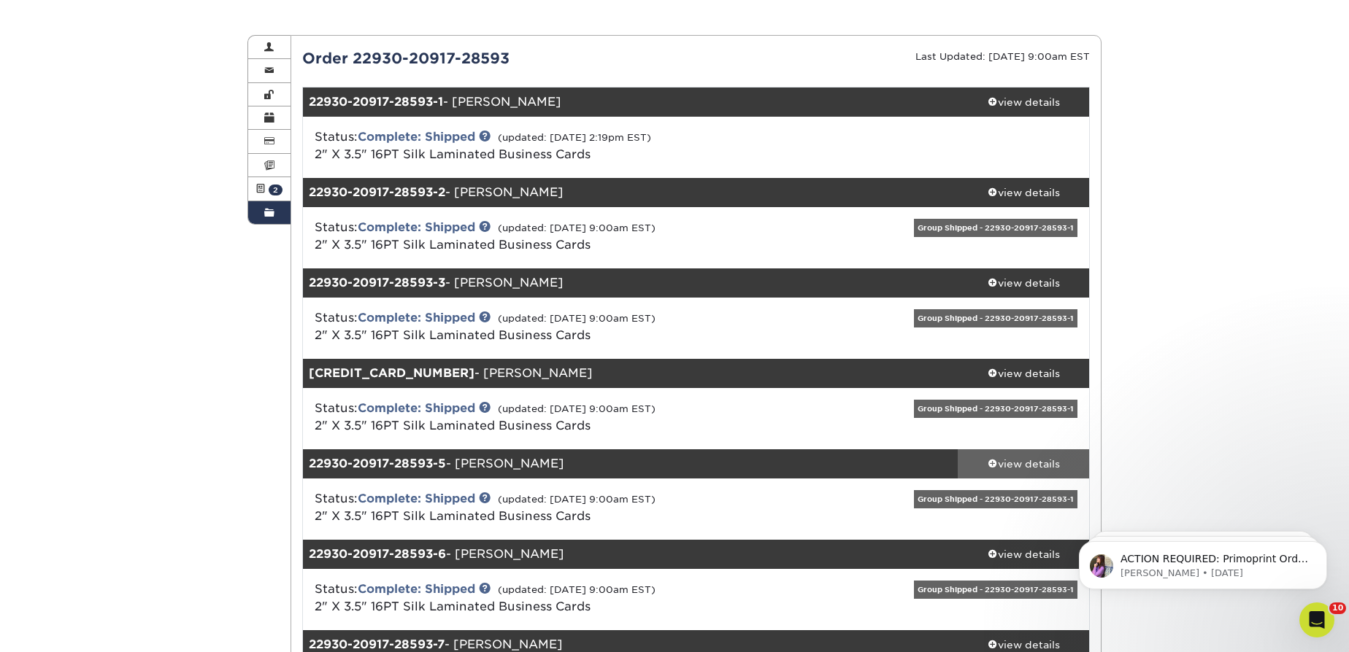
click at [1007, 467] on div "view details" at bounding box center [1022, 464] width 131 height 15
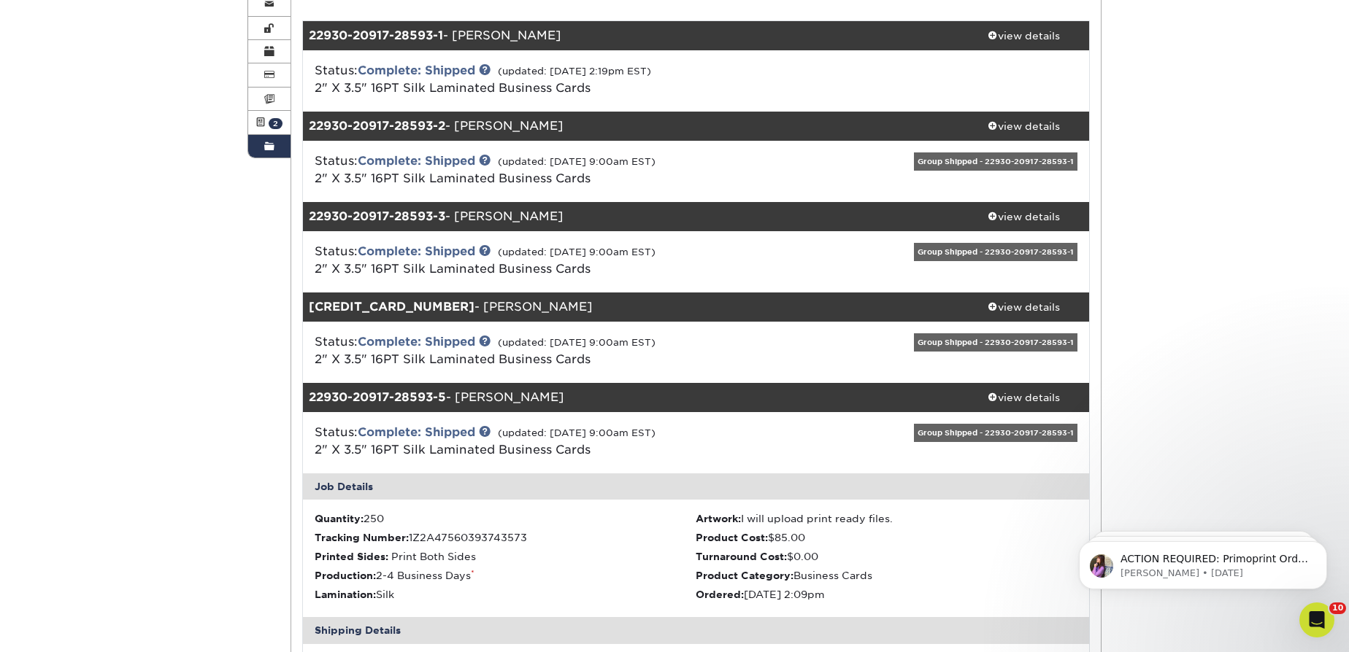
scroll to position [0, 0]
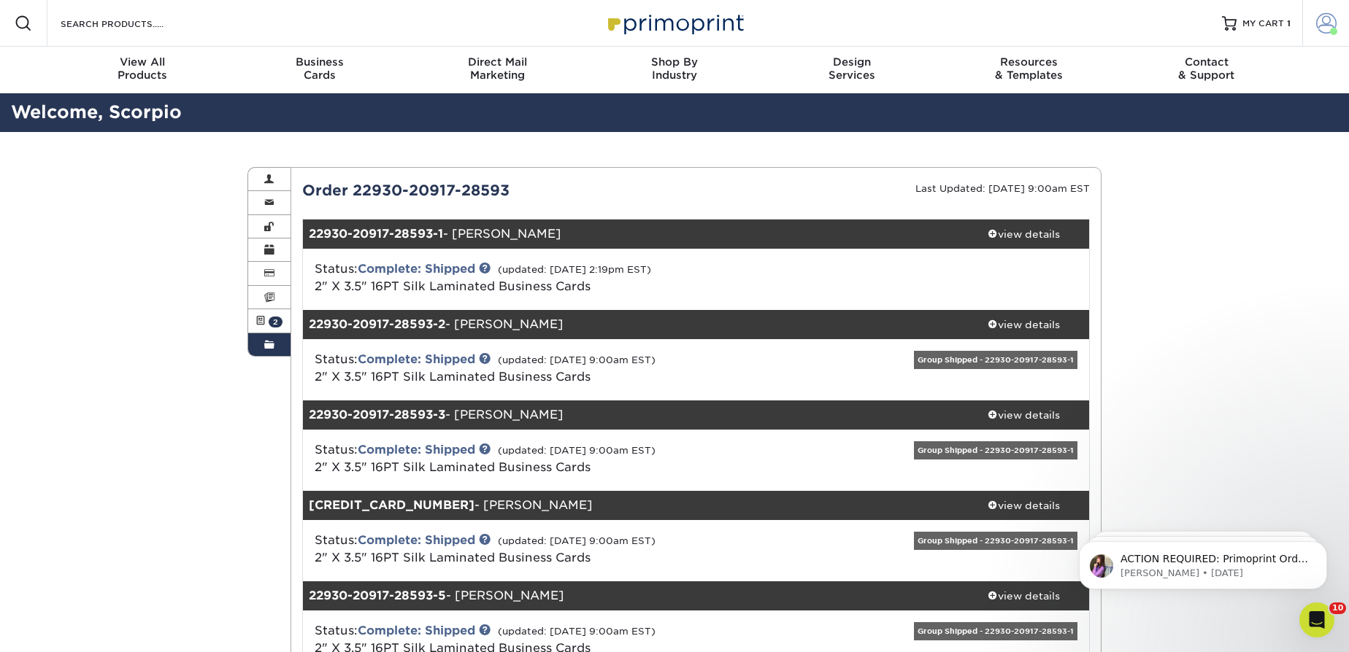
click at [1312, 19] on link "Account" at bounding box center [1325, 23] width 47 height 47
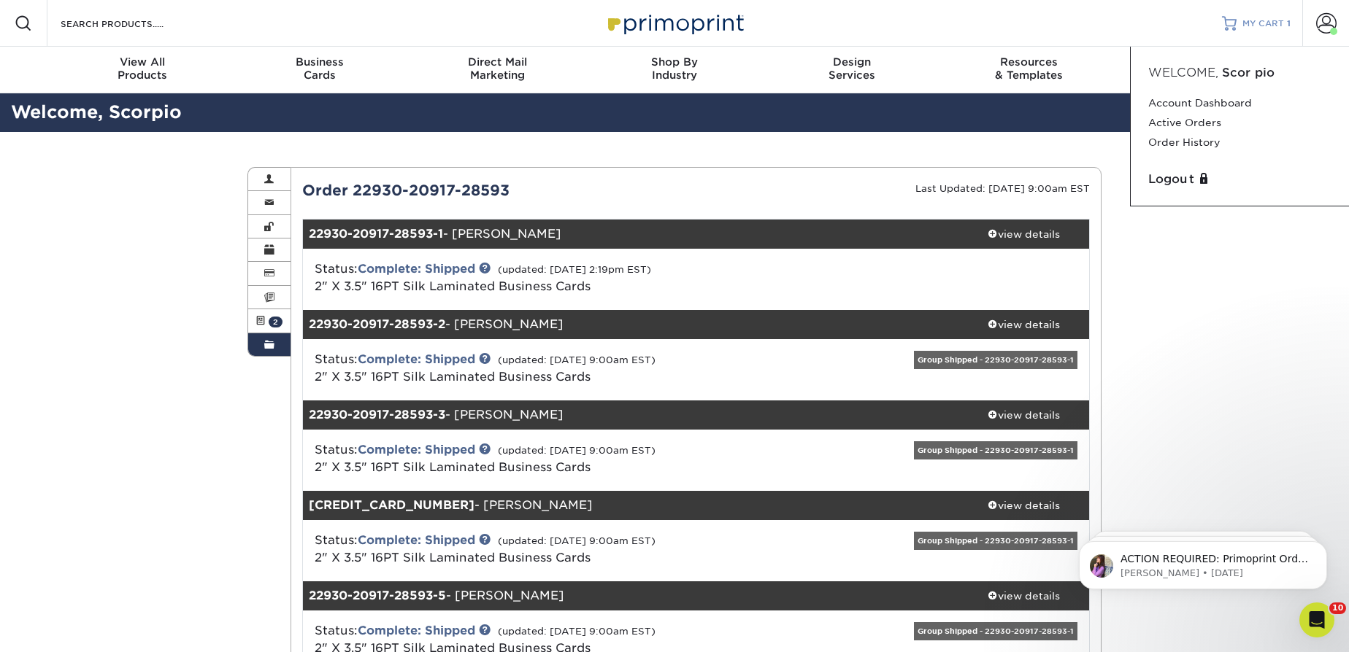
click at [1239, 7] on link "MY CART 1" at bounding box center [1256, 23] width 69 height 47
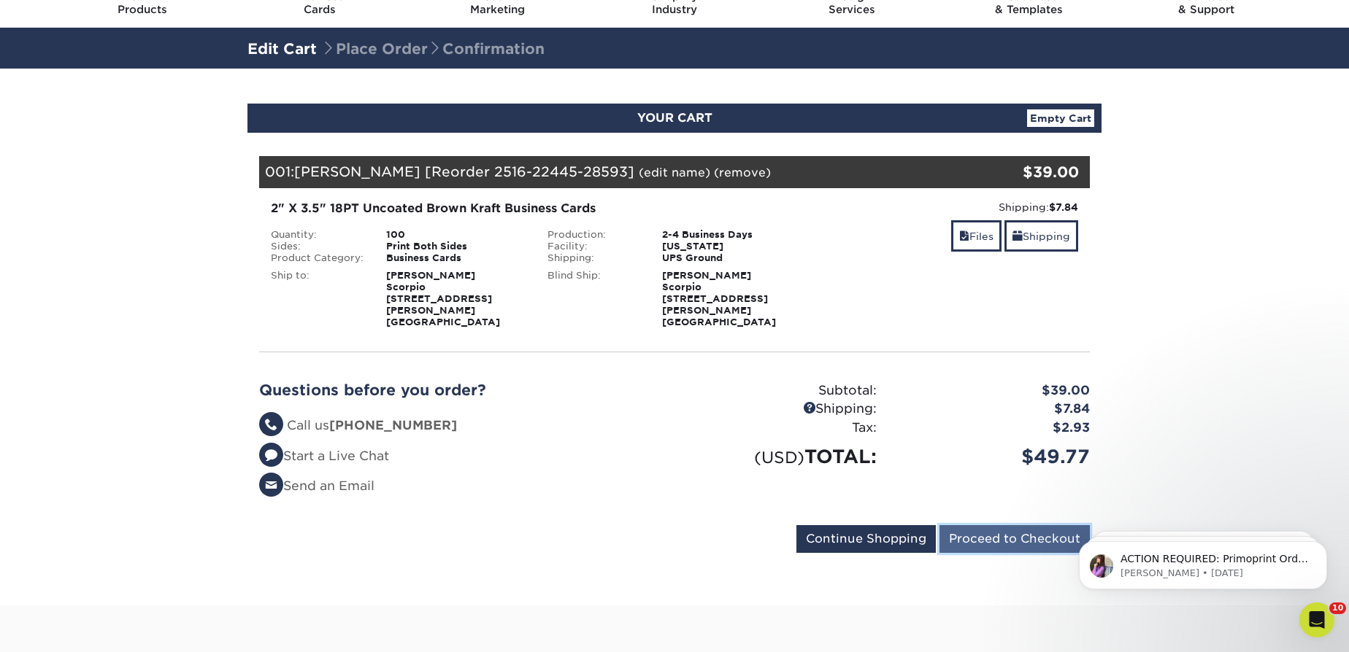
click at [1011, 533] on input "Proceed to Checkout" at bounding box center [1014, 539] width 150 height 28
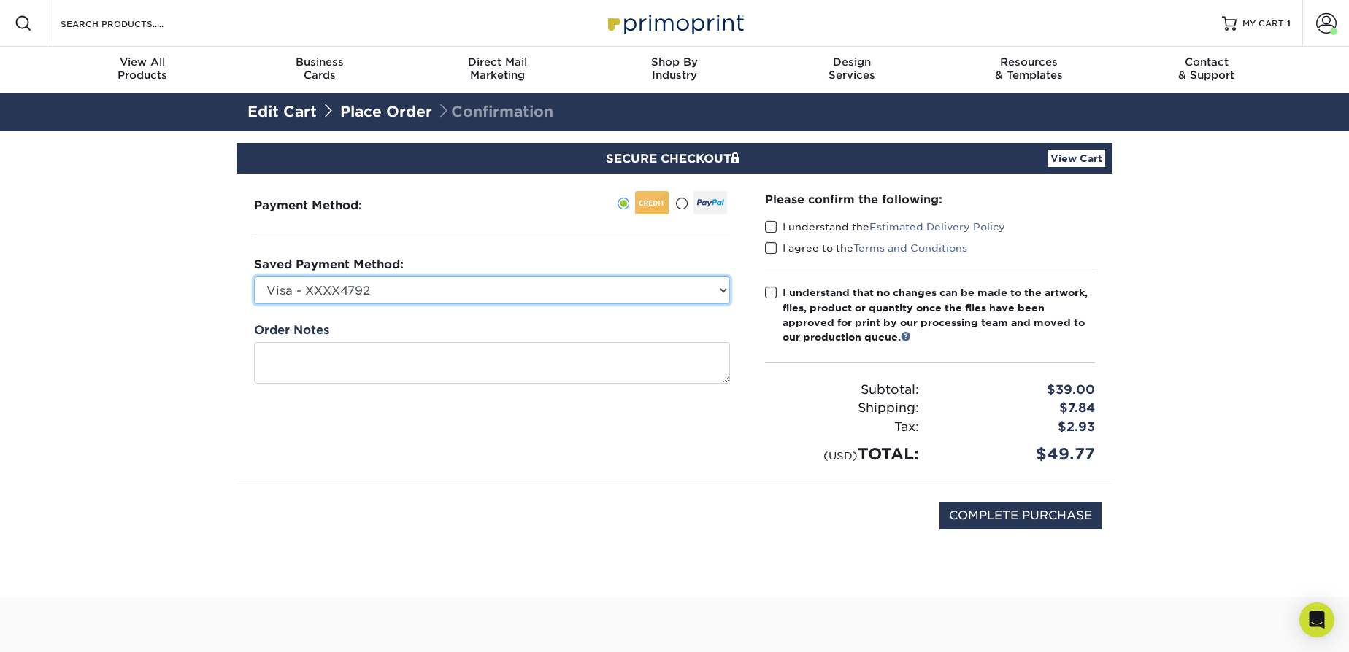
click at [454, 290] on select "Visa - XXXX4792 Visa - XXXX5126 Visa - XXXX6562 Visa - XXXX8990 Visa - XXXX7950…" at bounding box center [492, 291] width 476 height 28
select select "74114"
click at [254, 277] on select "Visa - XXXX4792 Visa - XXXX5126 Visa - XXXX6562 Visa - XXXX8990 Visa - XXXX7950…" at bounding box center [492, 291] width 476 height 28
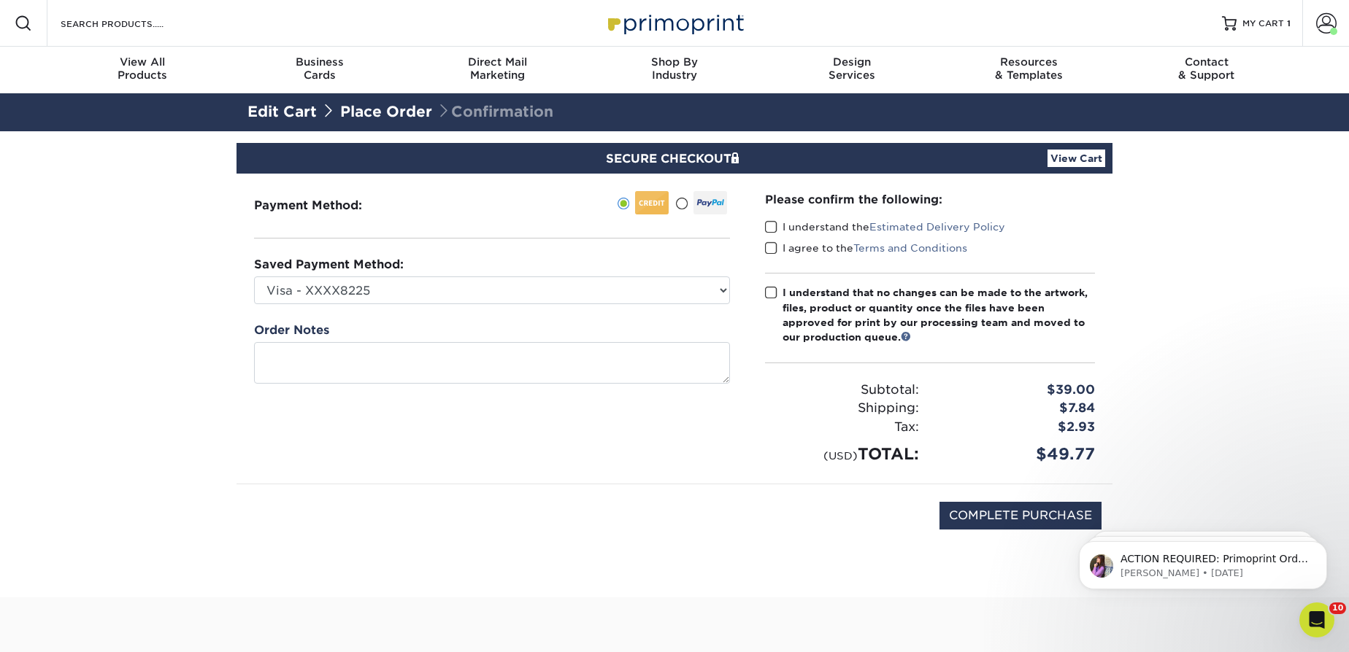
drag, startPoint x: 761, startPoint y: 223, endPoint x: 776, endPoint y: 234, distance: 18.2
click at [763, 225] on div "Please confirm the following: I understand the Estimated Delivery Policy I agre…" at bounding box center [929, 329] width 365 height 310
click at [766, 228] on span at bounding box center [771, 227] width 12 height 14
click at [0, 0] on input "I understand the Estimated Delivery Policy" at bounding box center [0, 0] width 0 height 0
drag, startPoint x: 766, startPoint y: 242, endPoint x: 766, endPoint y: 251, distance: 8.8
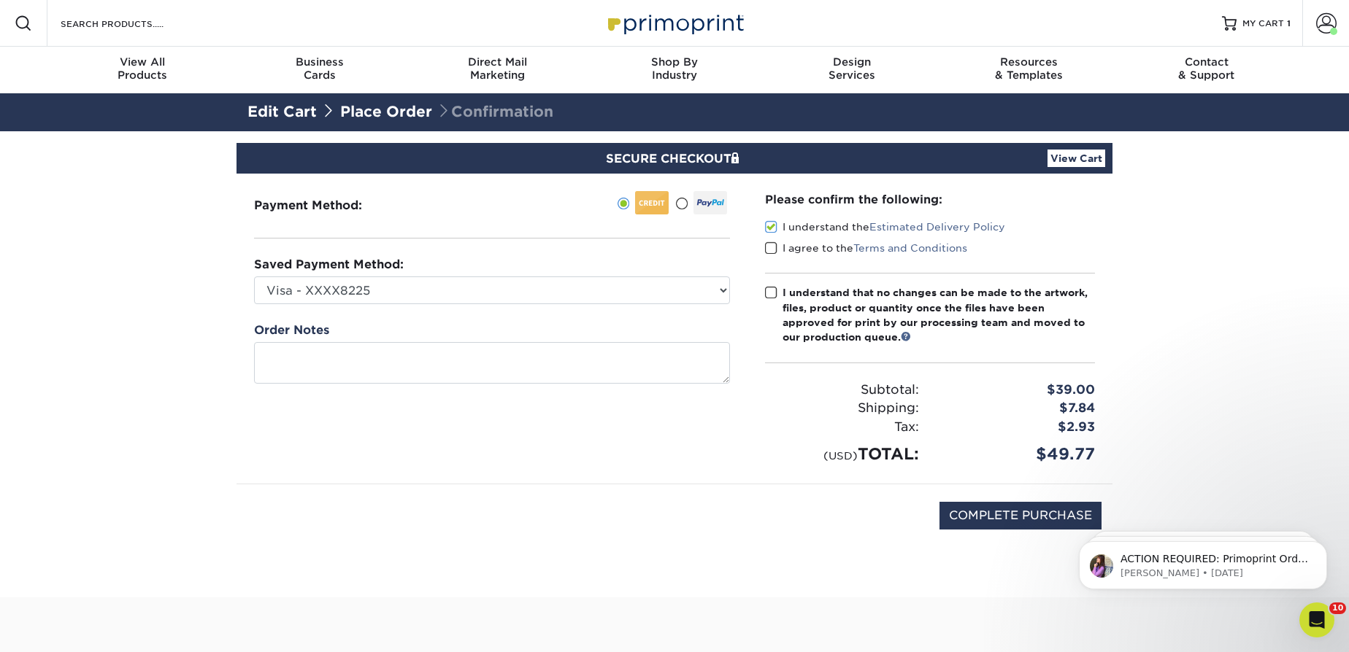
click at [766, 247] on span at bounding box center [771, 249] width 12 height 14
click at [0, 0] on input "I agree to the Terms and Conditions" at bounding box center [0, 0] width 0 height 0
click at [768, 295] on span at bounding box center [771, 293] width 12 height 14
click at [0, 0] on input "I understand that no changes can be made to the artwork, files, product or quan…" at bounding box center [0, 0] width 0 height 0
click at [968, 519] on input "COMPLETE PURCHASE" at bounding box center [1020, 516] width 162 height 28
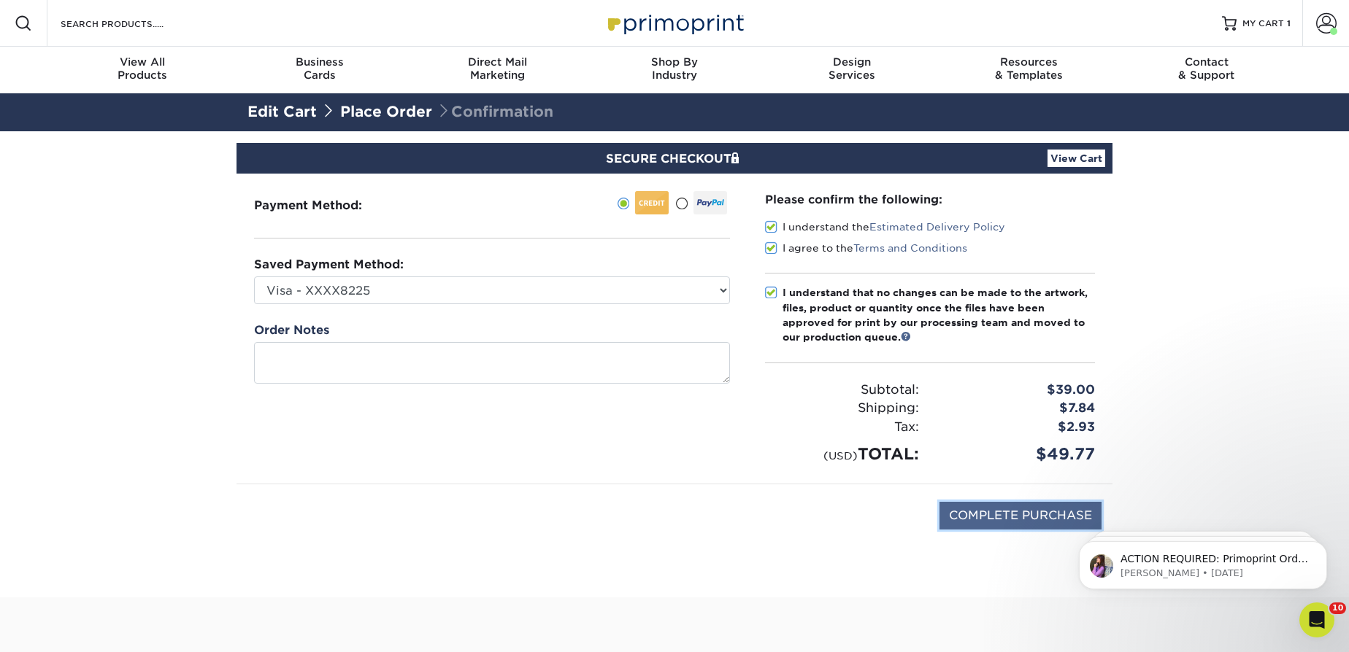
type input "PROCESSING, PLEASE WAIT..."
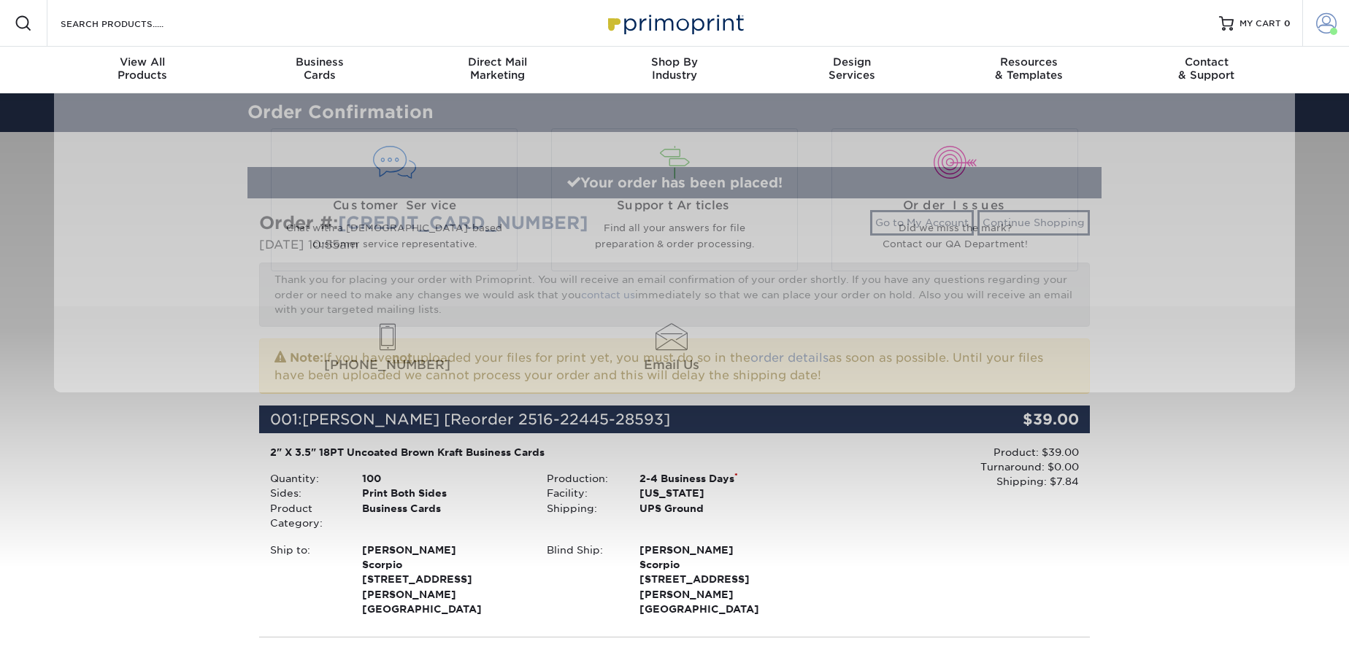
click at [1311, 19] on link "Account" at bounding box center [1325, 23] width 47 height 47
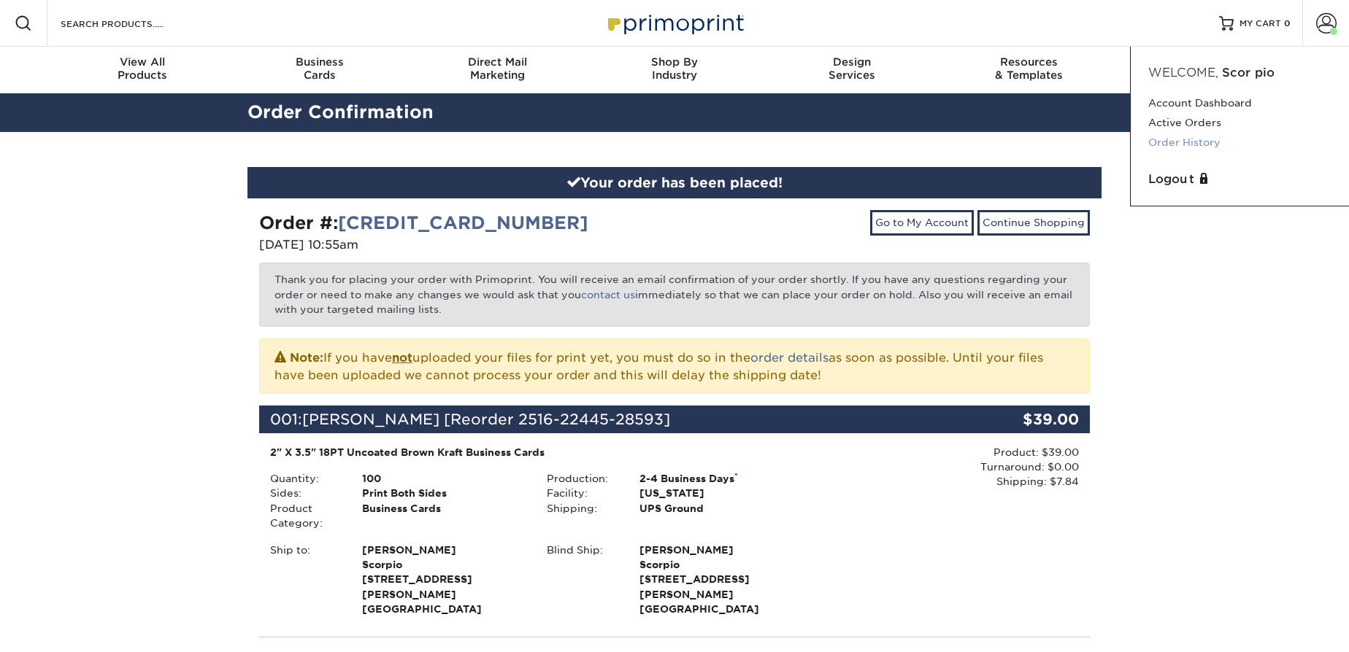
click at [1210, 136] on link "Order History" at bounding box center [1239, 143] width 183 height 20
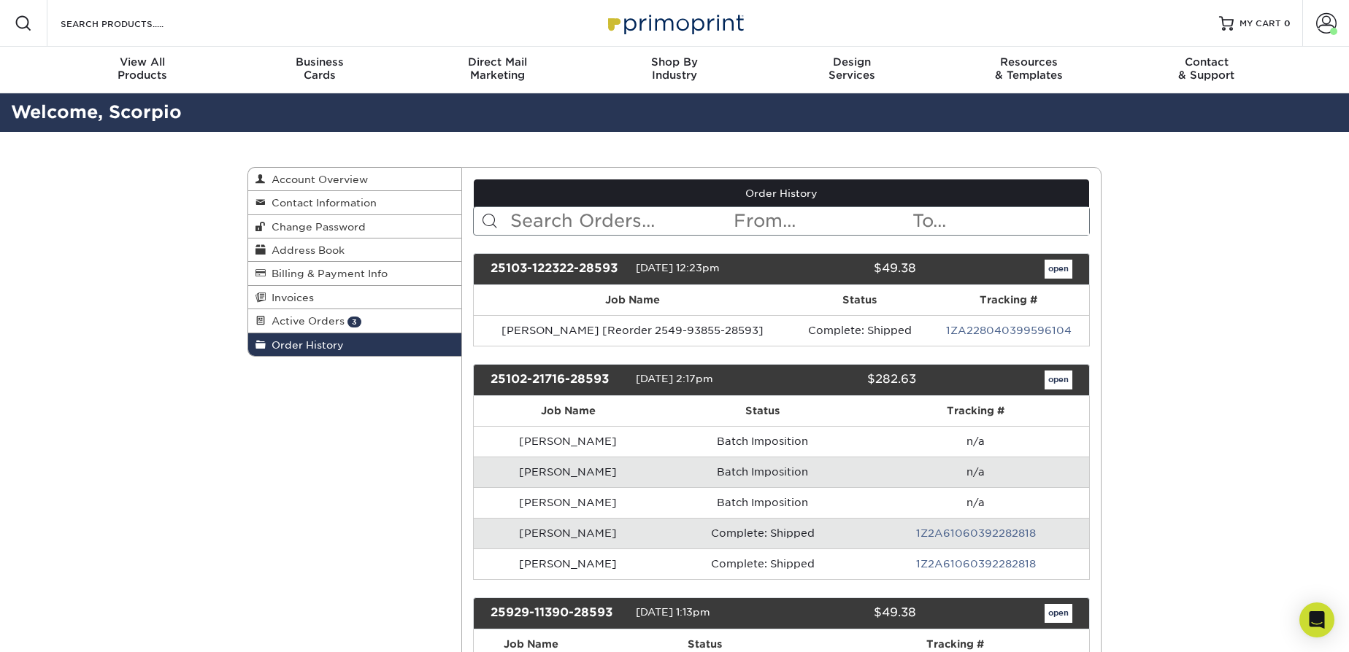
click at [591, 215] on input "text" at bounding box center [621, 221] width 224 height 28
type input "jessica"
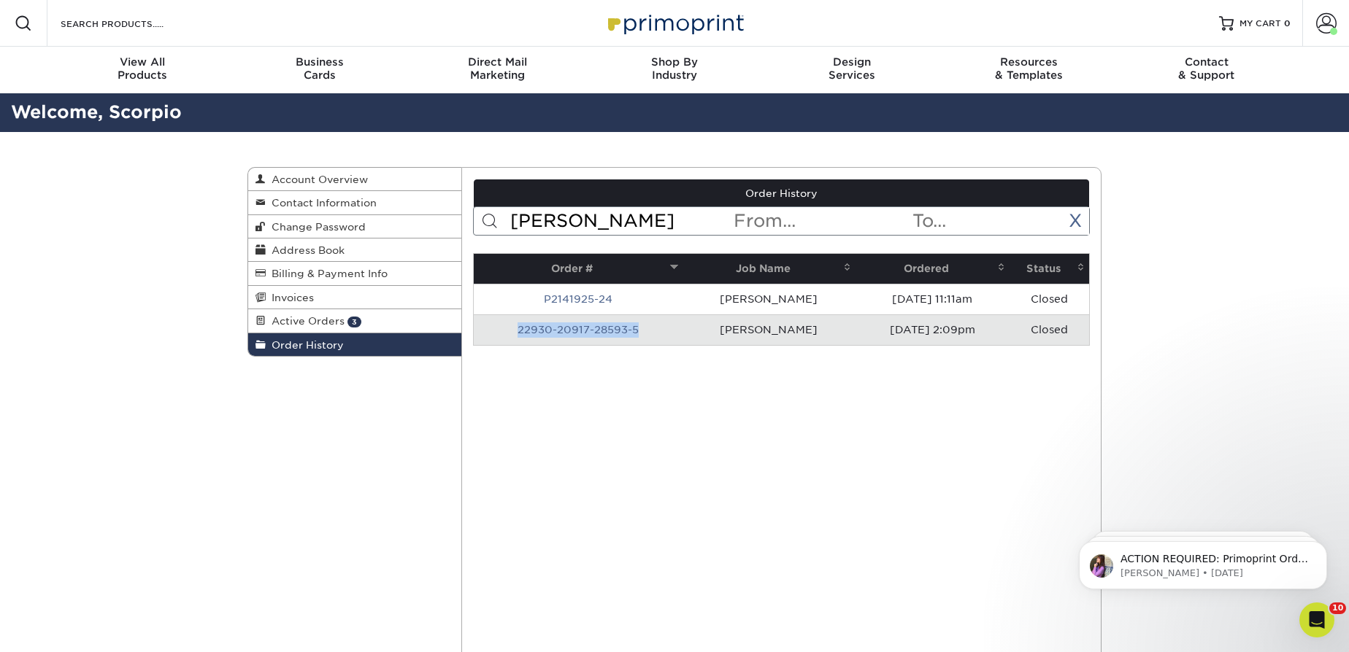
drag, startPoint x: 632, startPoint y: 326, endPoint x: 487, endPoint y: 321, distance: 145.3
click at [487, 321] on td "22930-20917-28593-5" at bounding box center [578, 330] width 209 height 31
copy link "22930-20917-28593-5"
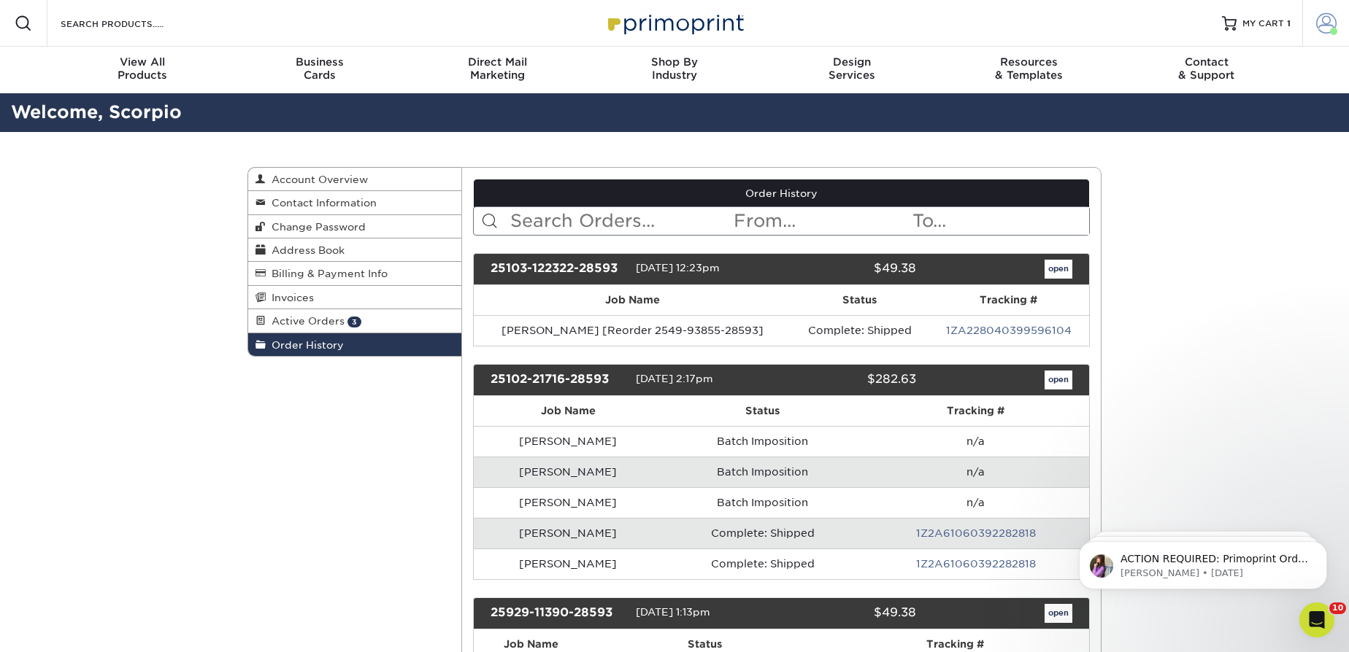
click at [1345, 25] on link "Account" at bounding box center [1325, 23] width 47 height 47
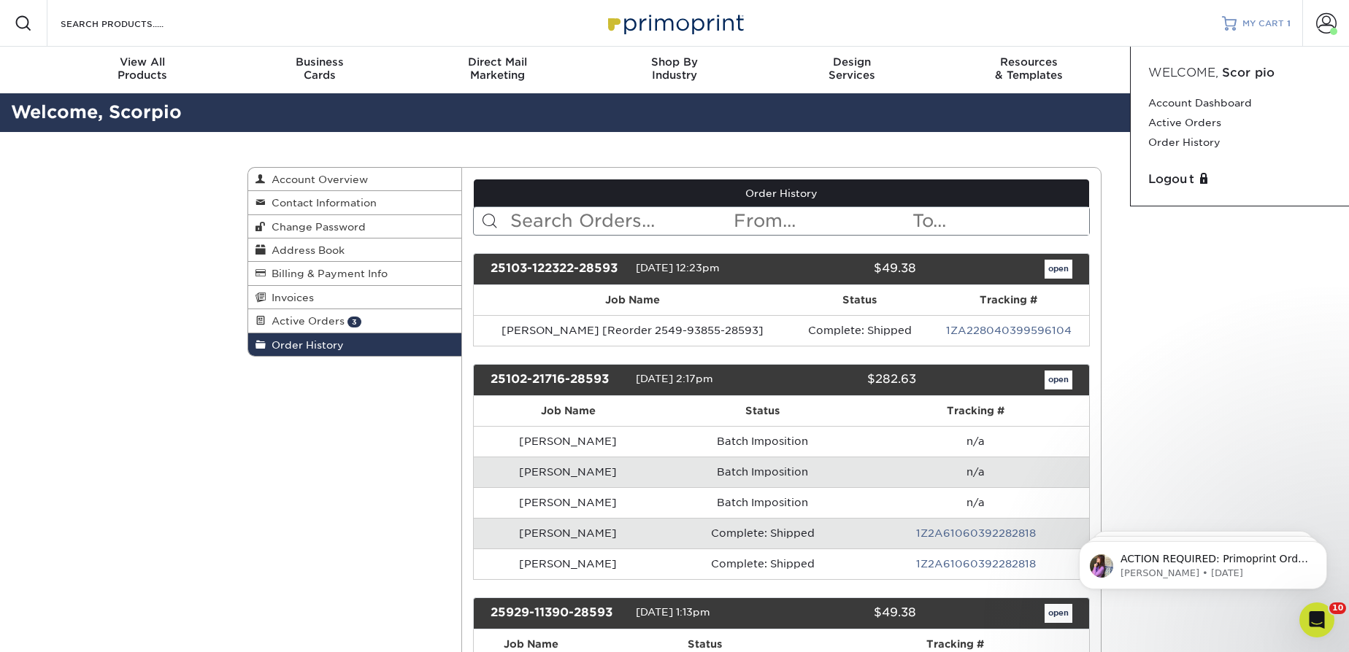
click at [1263, 24] on span "MY CART" at bounding box center [1263, 24] width 42 height 12
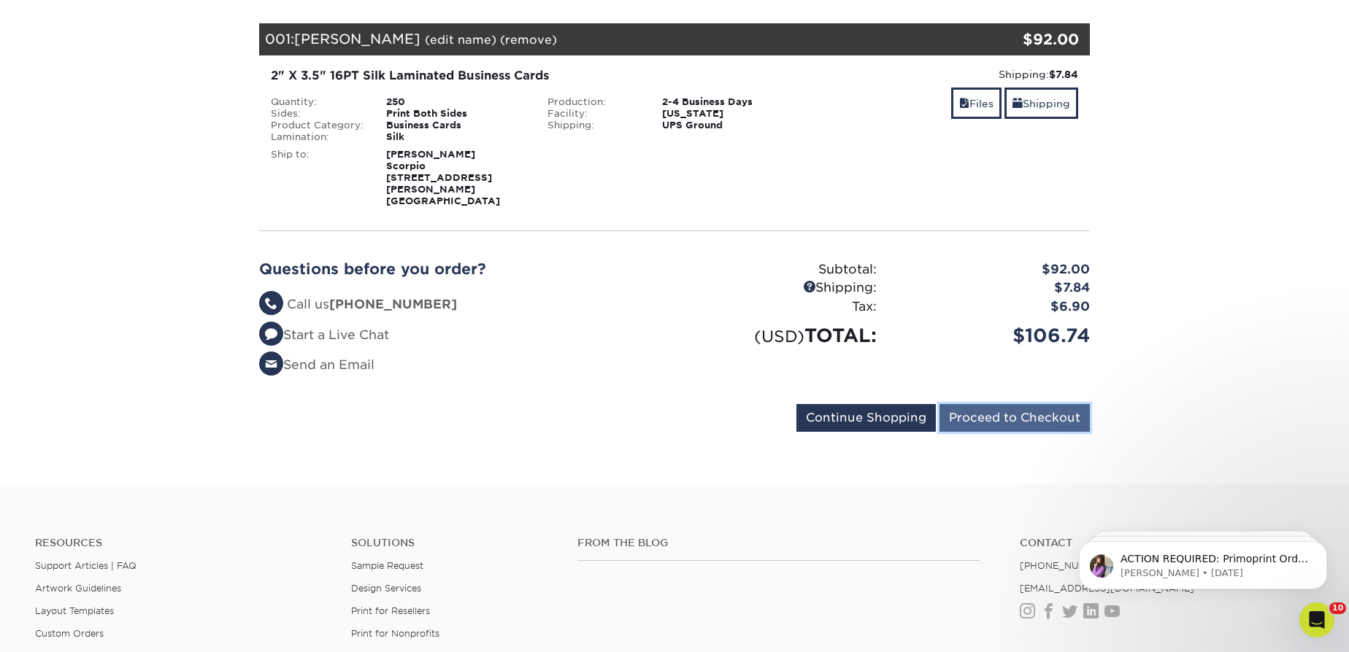
click at [976, 404] on input "Proceed to Checkout" at bounding box center [1014, 418] width 150 height 28
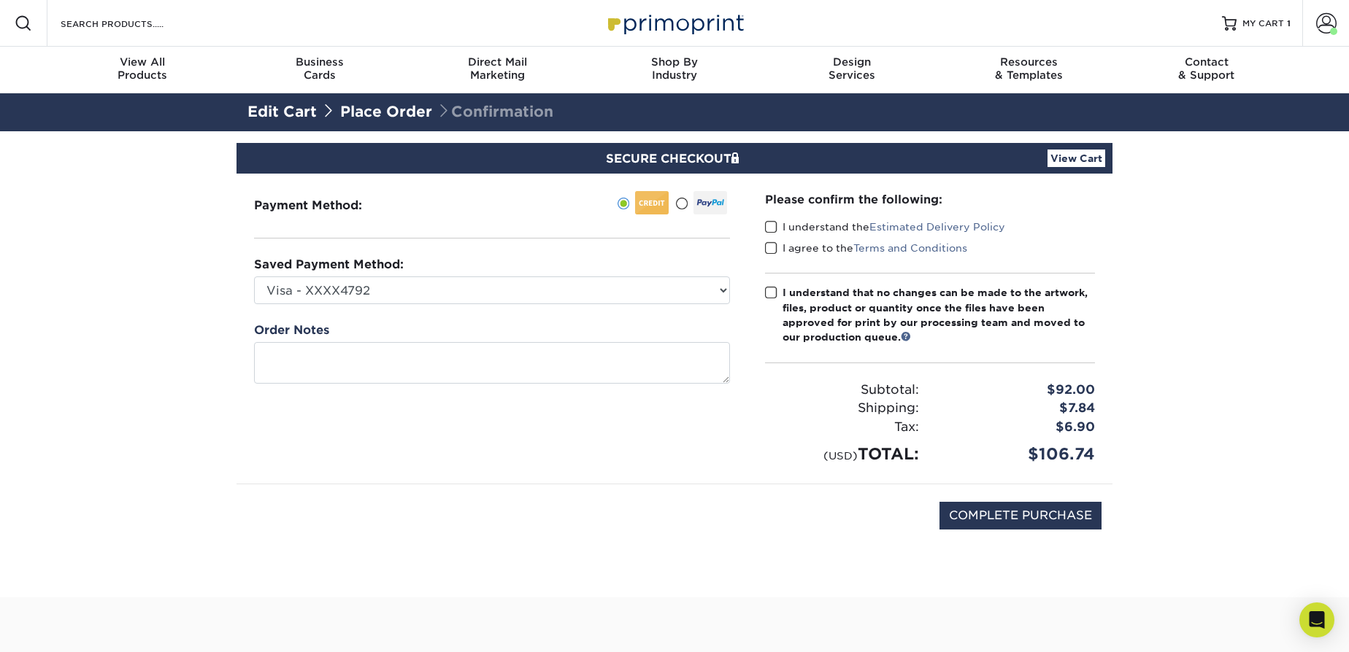
click at [517, 307] on div "Payment Method:" at bounding box center [491, 329] width 511 height 310
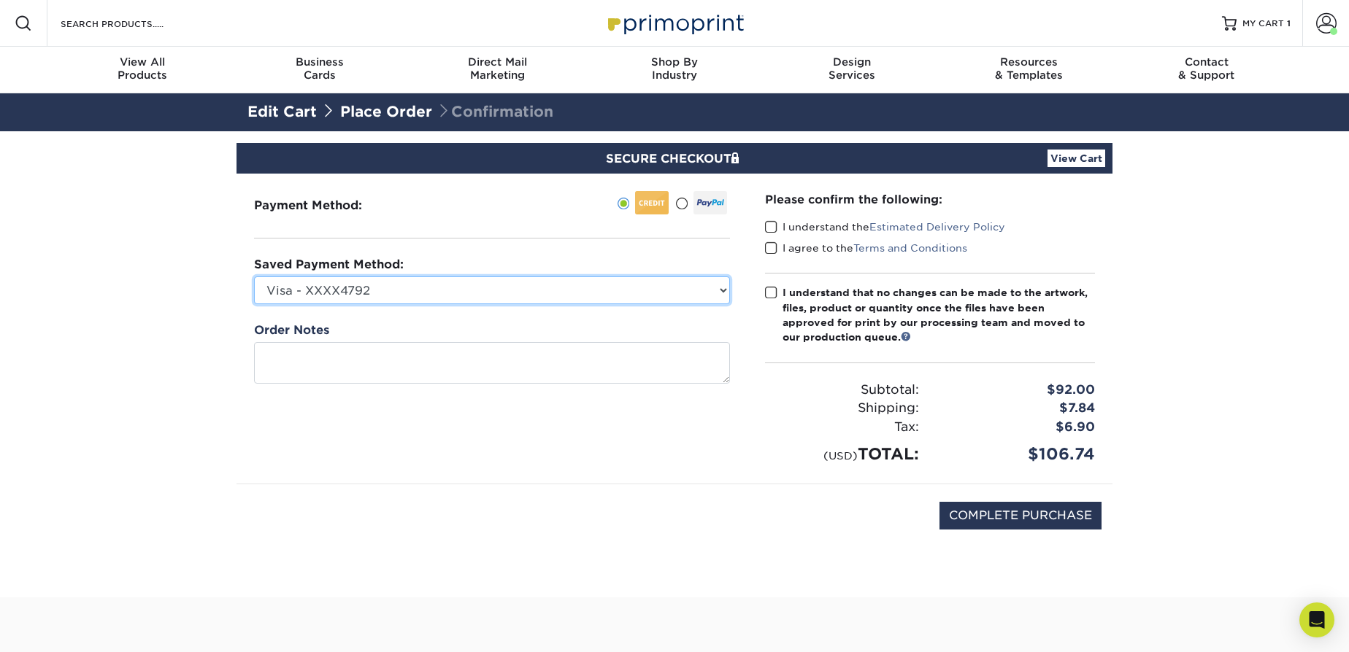
click at [518, 298] on select "Visa - XXXX4792 Visa - XXXX5126 Visa - XXXX6562 Visa - XXXX8990 Visa - XXXX7950…" at bounding box center [492, 291] width 476 height 28
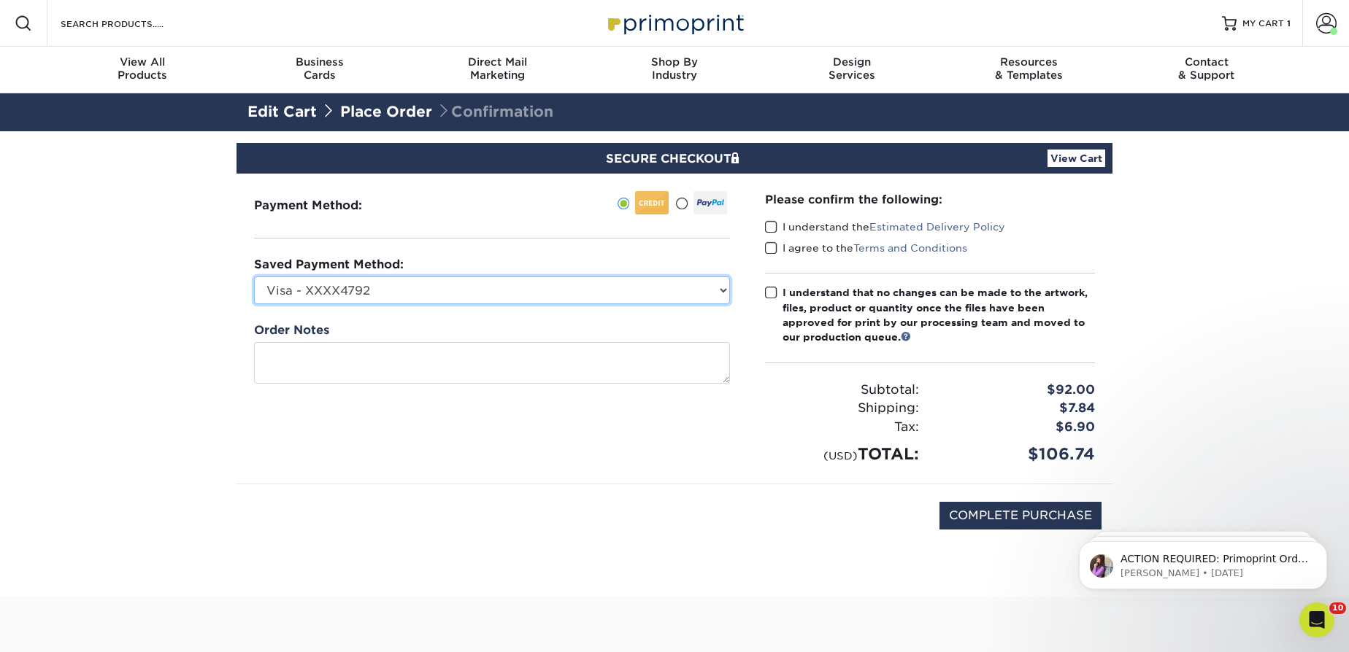
select select "74114"
click at [254, 277] on select "Visa - XXXX4792 Visa - XXXX5126 Visa - XXXX6562 Visa - XXXX8990 Visa - XXXX7950…" at bounding box center [492, 291] width 476 height 28
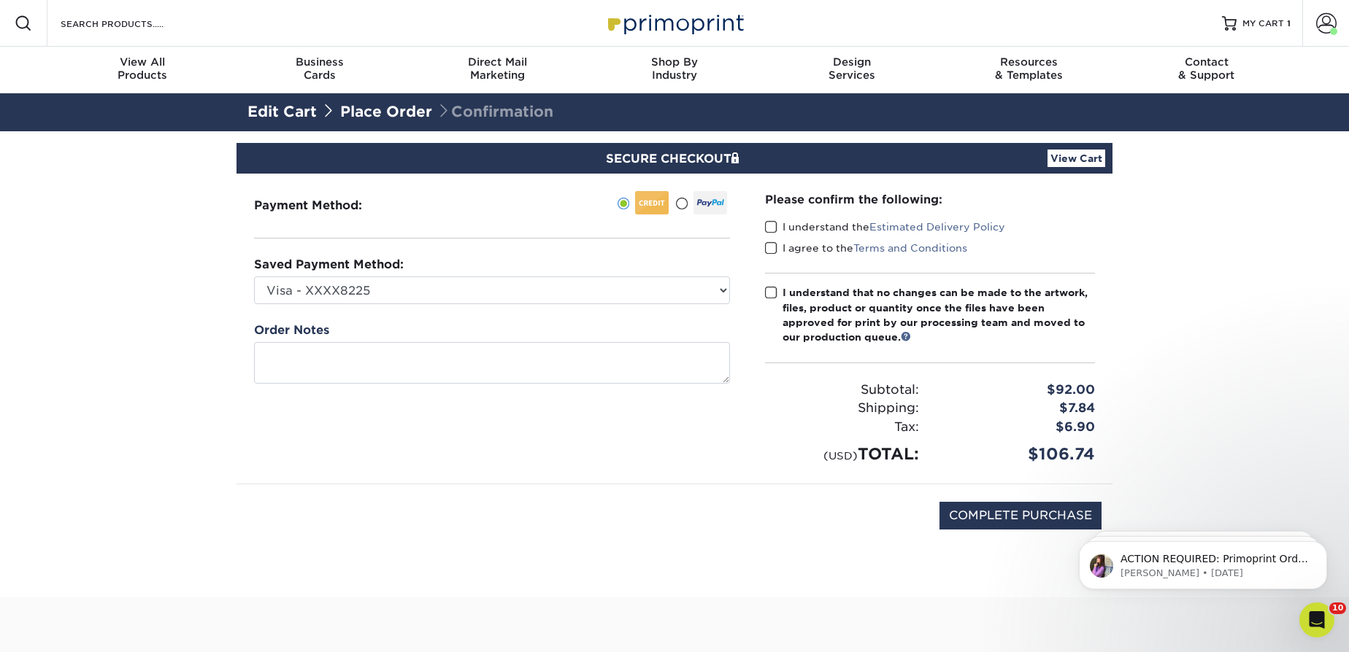
click at [797, 233] on label "I understand the Estimated Delivery Policy" at bounding box center [885, 227] width 240 height 15
click at [0, 0] on input "I understand the Estimated Delivery Policy" at bounding box center [0, 0] width 0 height 0
click at [782, 248] on label "I agree to the Terms and Conditions" at bounding box center [866, 248] width 202 height 15
click at [0, 0] on input "I agree to the Terms and Conditions" at bounding box center [0, 0] width 0 height 0
click at [780, 301] on label "I understand that no changes can be made to the artwork, files, product or quan…" at bounding box center [930, 315] width 330 height 60
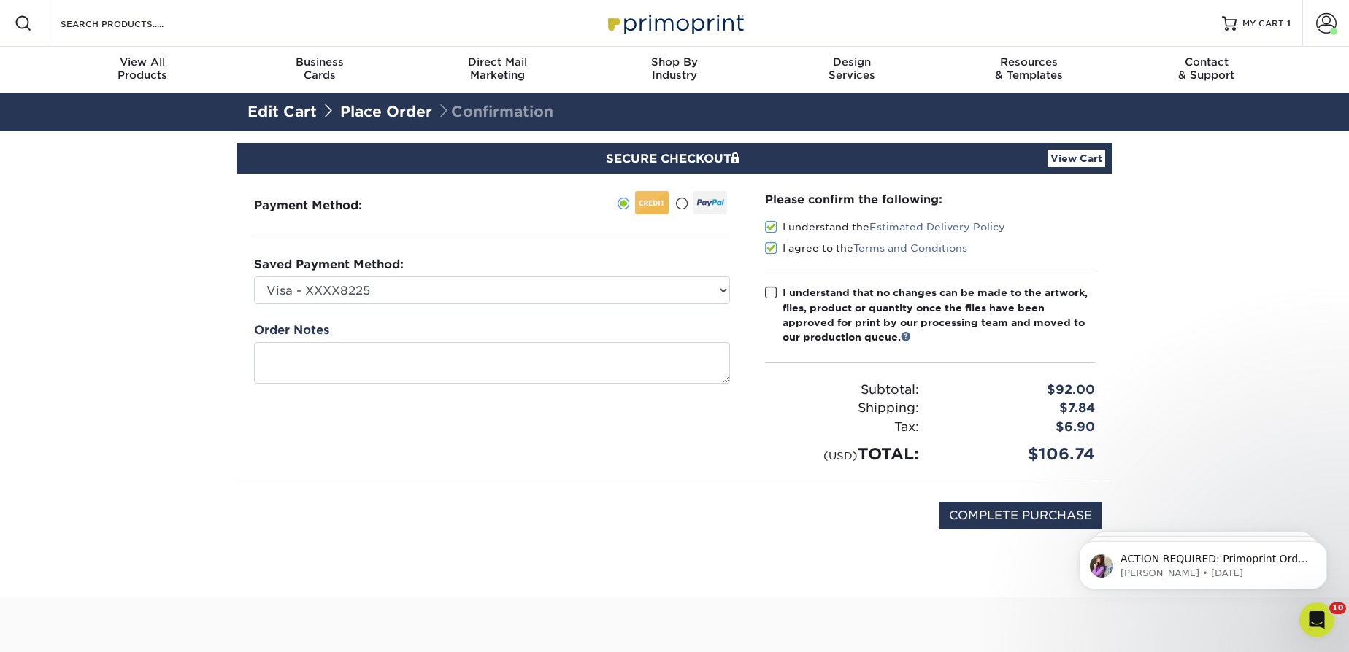
click at [0, 0] on input "I understand that no changes can be made to the artwork, files, product or quan…" at bounding box center [0, 0] width 0 height 0
click at [995, 508] on input "COMPLETE PURCHASE" at bounding box center [1020, 516] width 162 height 28
type input "PROCESSING, PLEASE WAIT..."
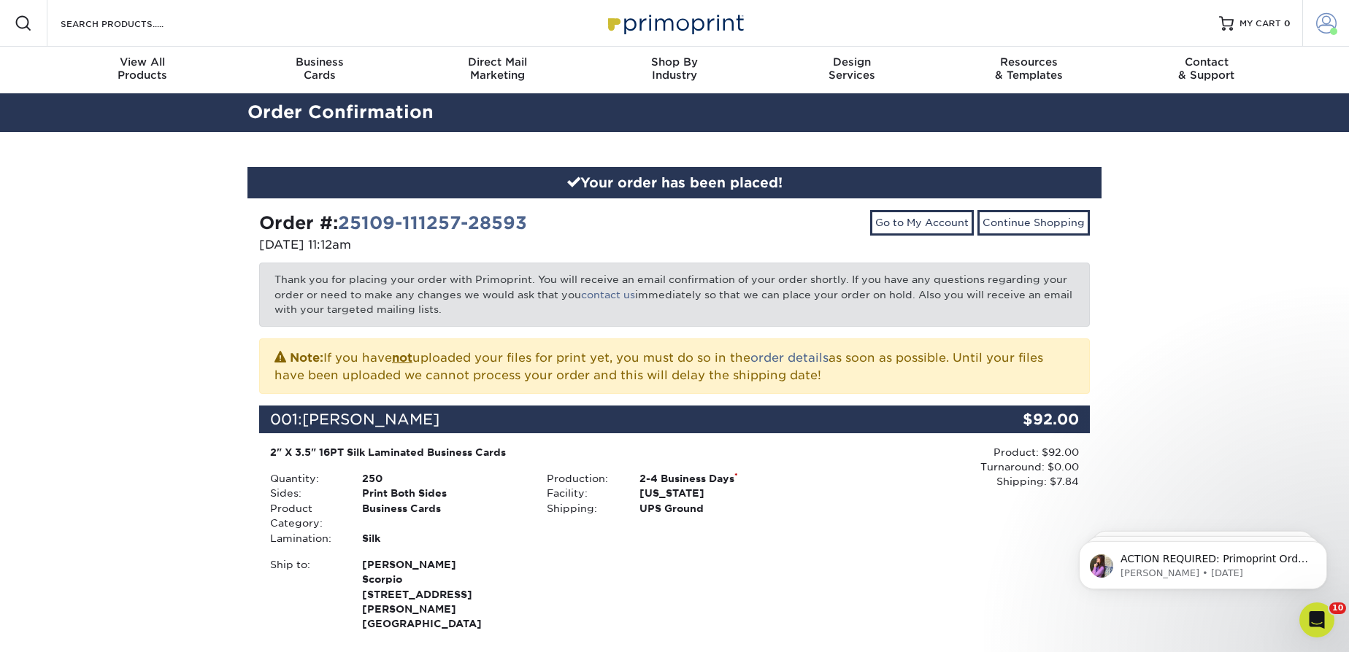
click at [1329, 23] on span at bounding box center [1326, 23] width 20 height 20
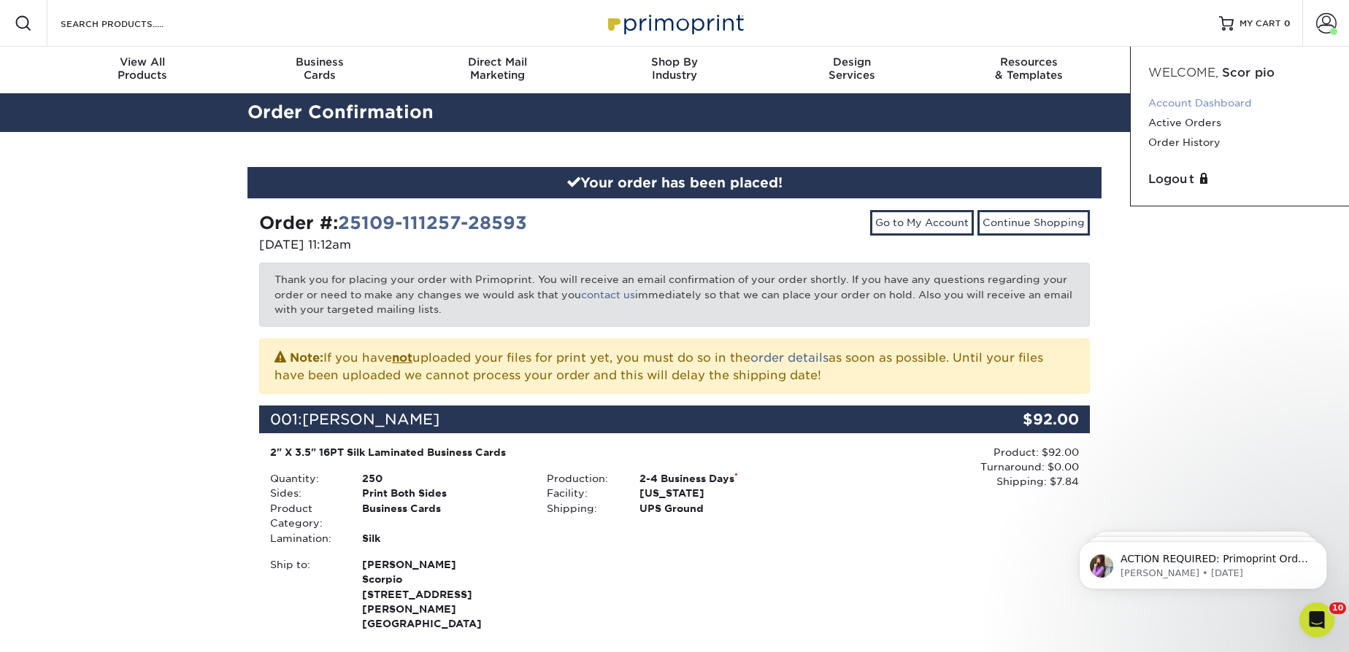
click at [1209, 103] on link "Account Dashboard" at bounding box center [1239, 103] width 183 height 20
click at [1180, 137] on link "Order History" at bounding box center [1239, 143] width 183 height 20
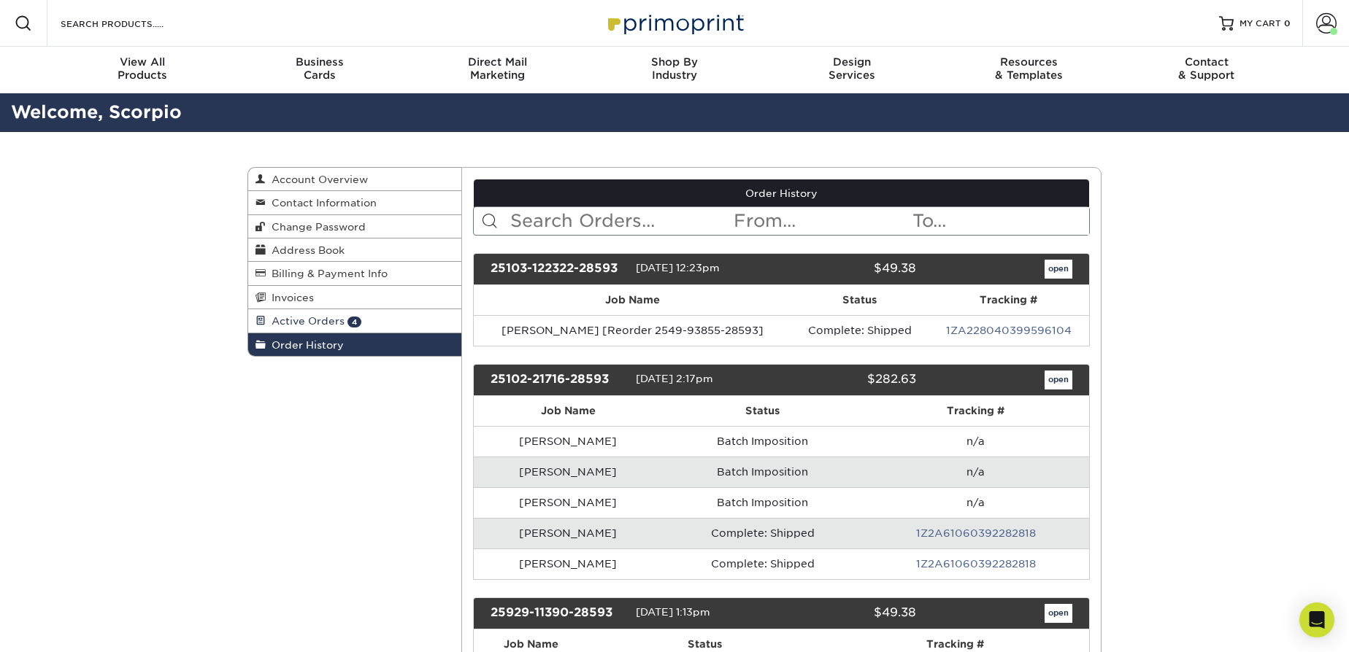
click at [292, 320] on span "Active Orders" at bounding box center [305, 321] width 79 height 12
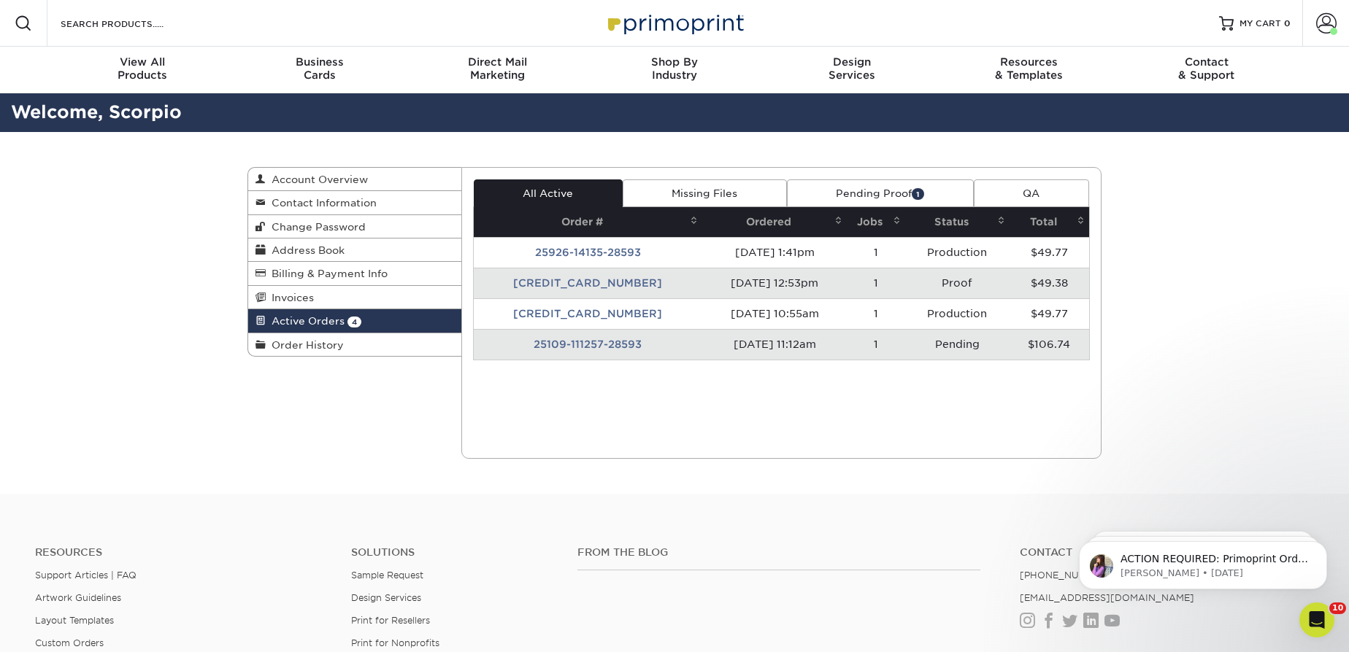
drag, startPoint x: 603, startPoint y: 315, endPoint x: 555, endPoint y: 365, distance: 69.2
click at [555, 387] on div "Current Orders 4 Active 0 Missing Files" at bounding box center [781, 313] width 641 height 292
drag, startPoint x: 560, startPoint y: 340, endPoint x: 550, endPoint y: 346, distance: 11.1
click at [550, 346] on td "25109-111257-28593" at bounding box center [588, 344] width 229 height 31
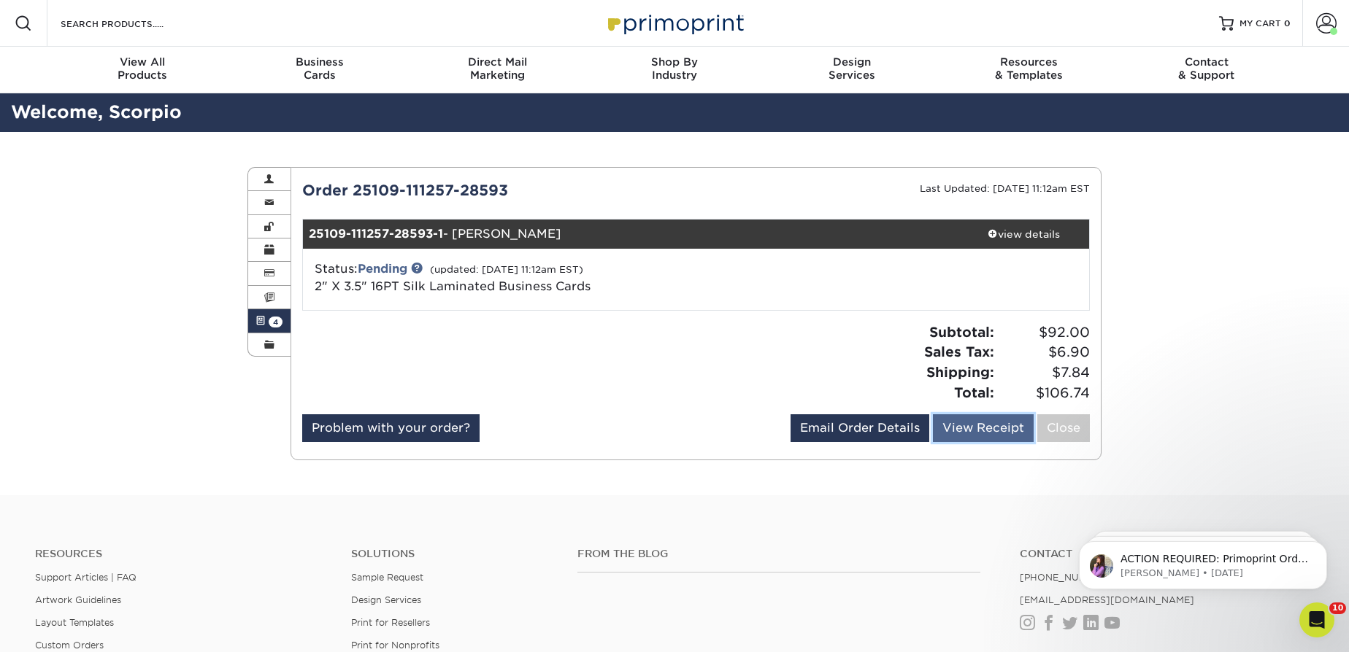
click at [975, 429] on link "View Receipt" at bounding box center [983, 429] width 101 height 28
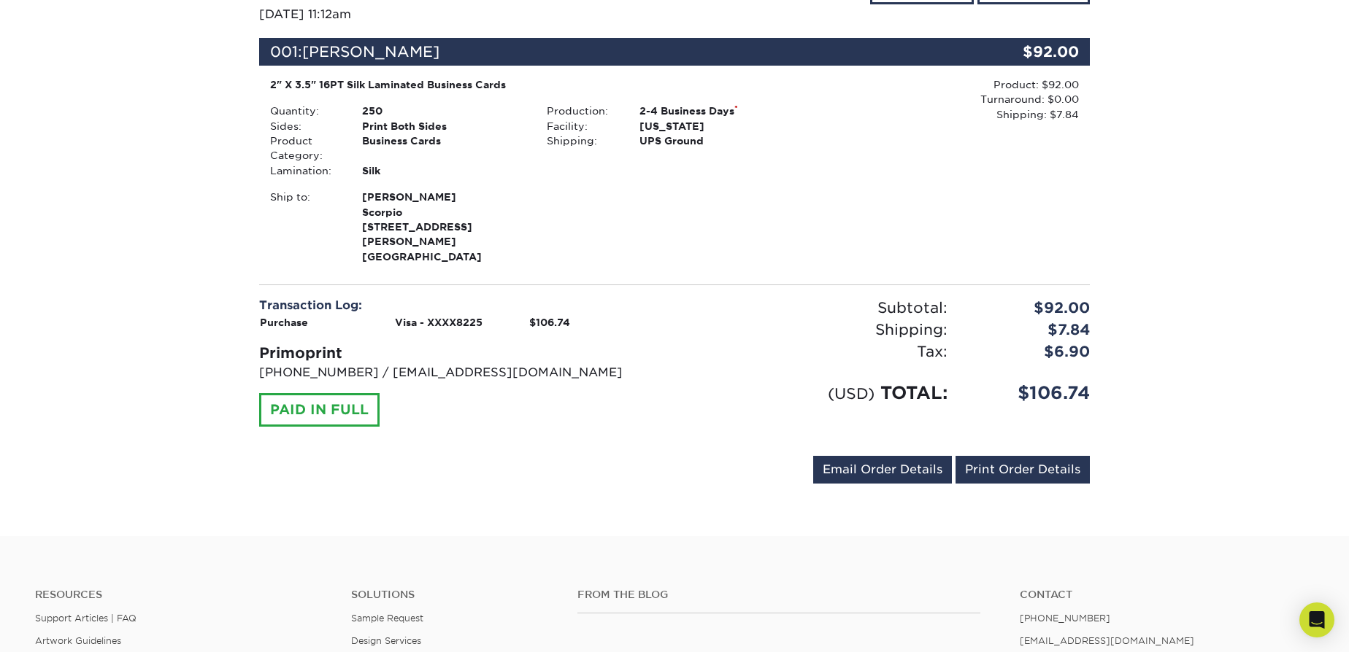
scroll to position [398, 0]
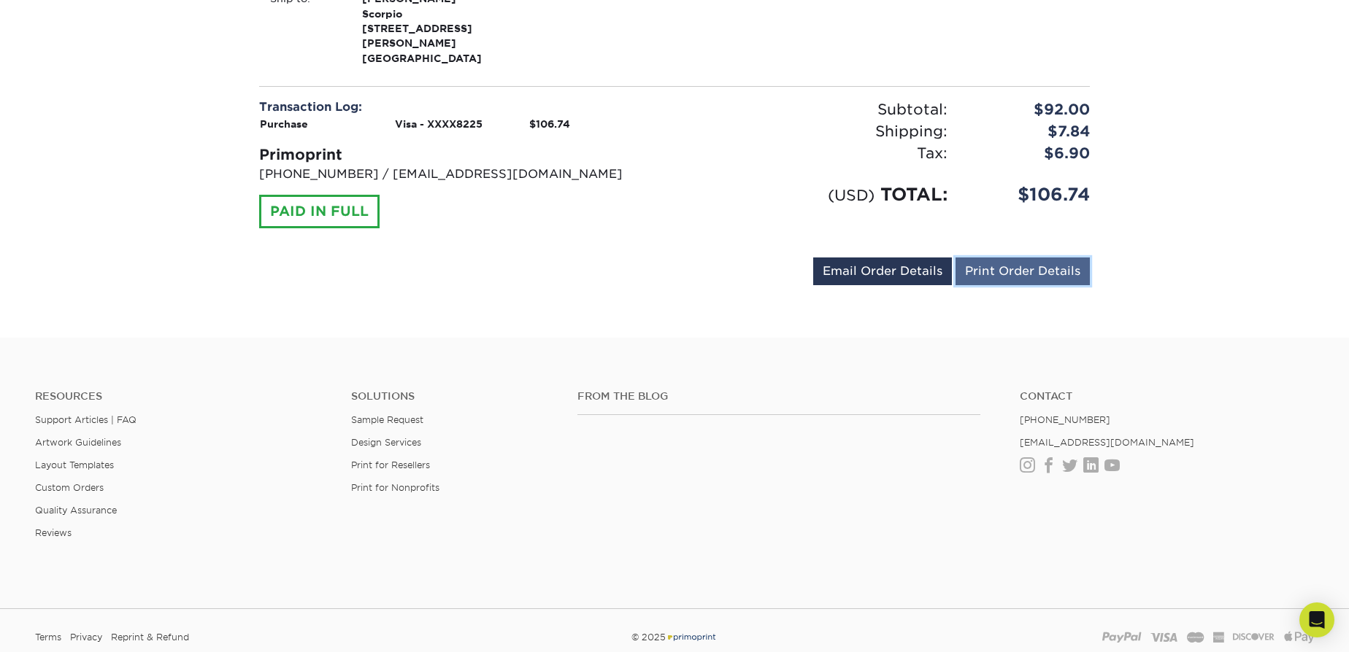
click at [1011, 258] on link "Print Order Details" at bounding box center [1022, 272] width 134 height 28
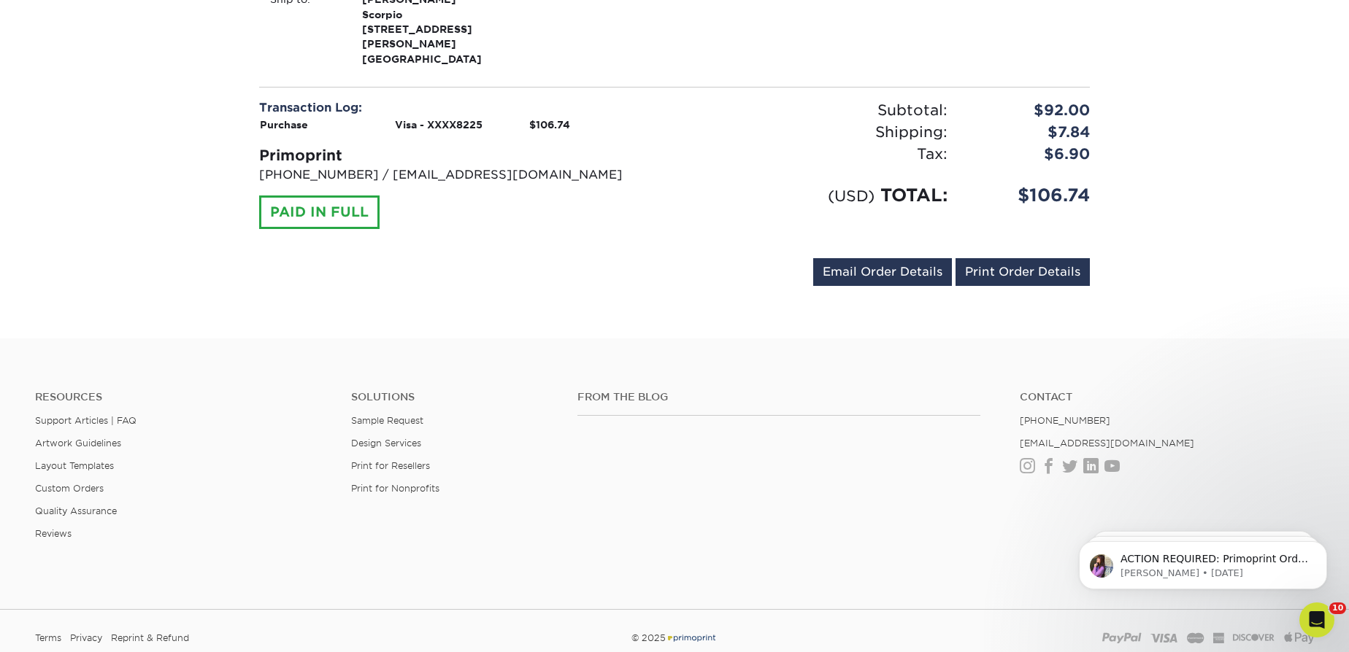
scroll to position [0, 0]
click at [331, 277] on div "Order #: 25109-111257-28593 10/09/2025 11:12am Go to My Account Continue Shoppi…" at bounding box center [674, 36] width 854 height 533
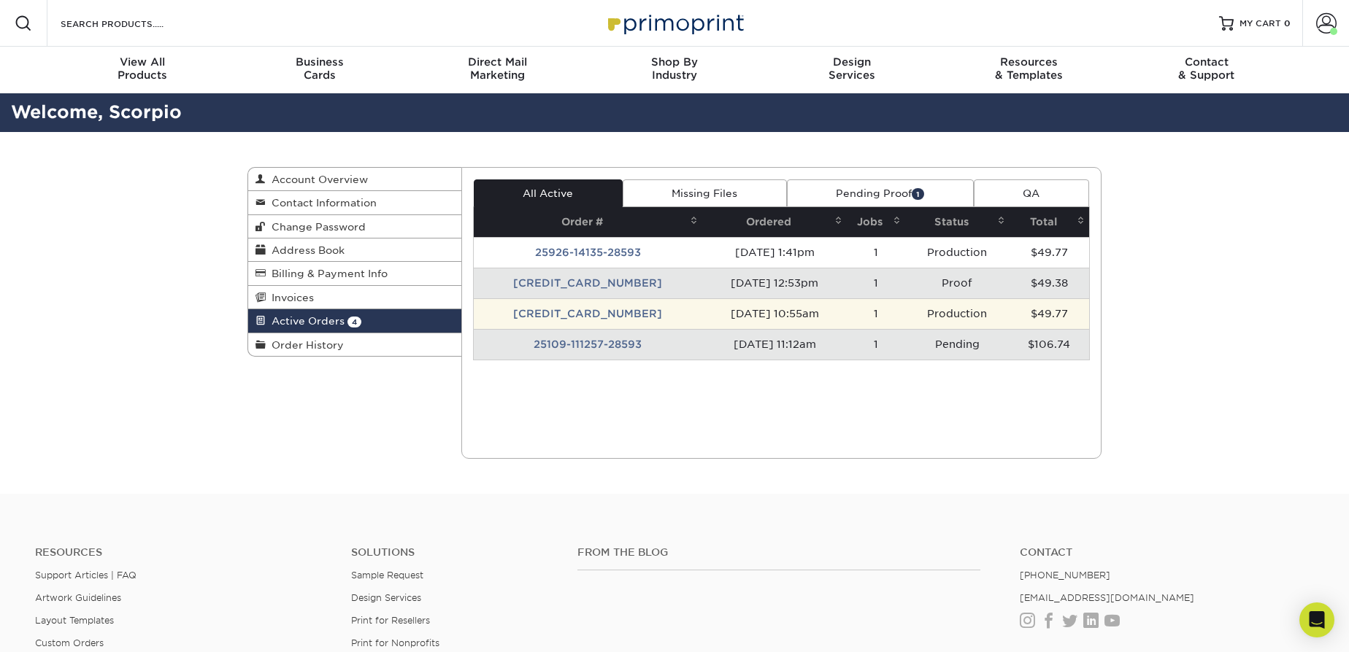
click at [564, 314] on td "[CREDIT_CARD_NUMBER]" at bounding box center [588, 313] width 229 height 31
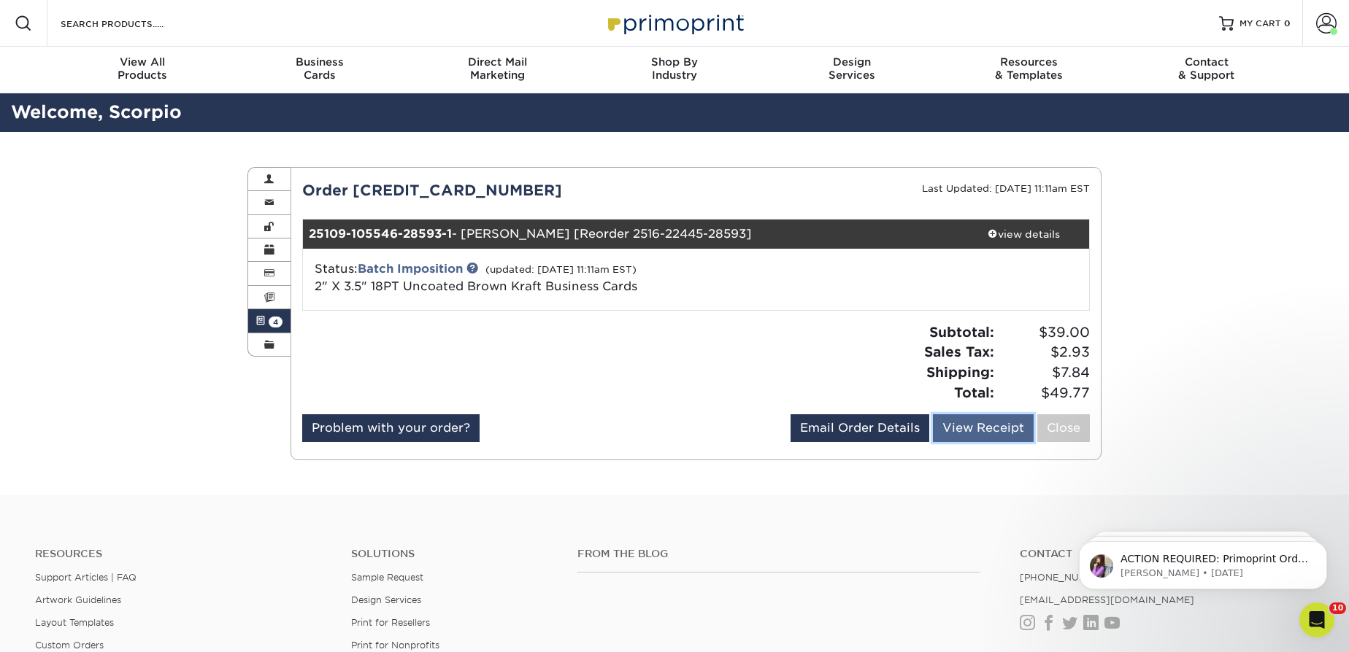
click at [956, 430] on link "View Receipt" at bounding box center [983, 429] width 101 height 28
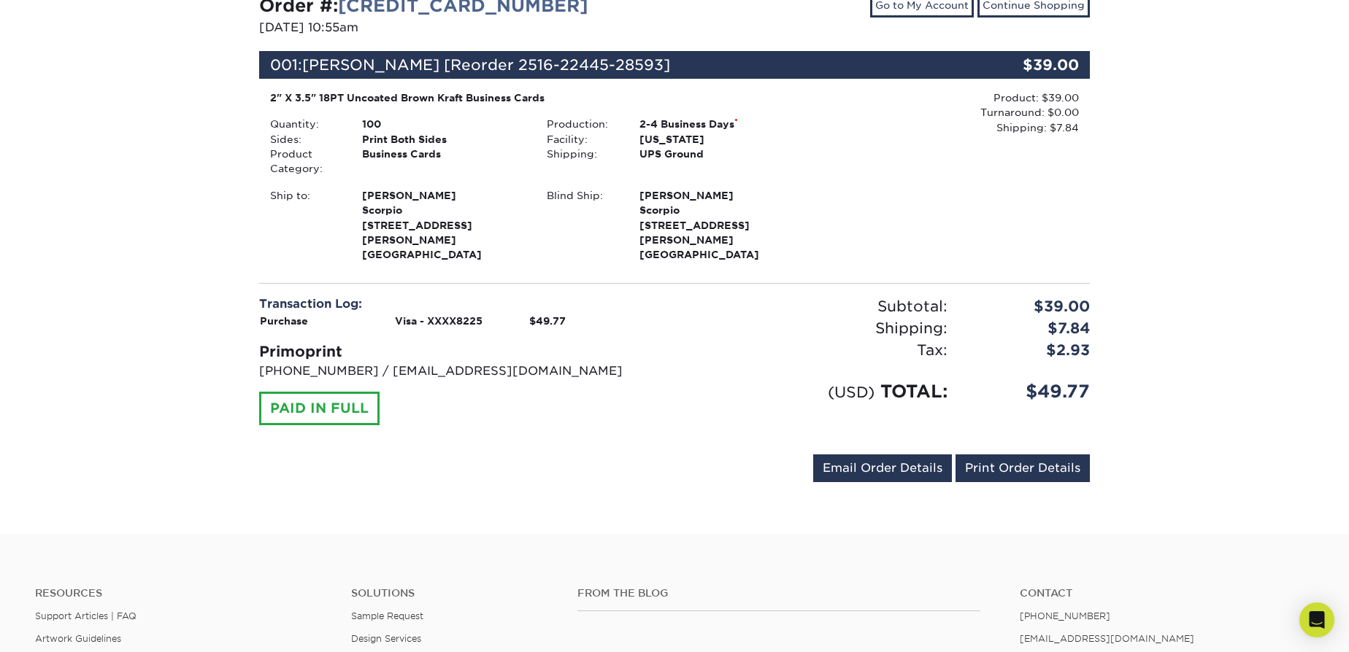
scroll to position [265, 0]
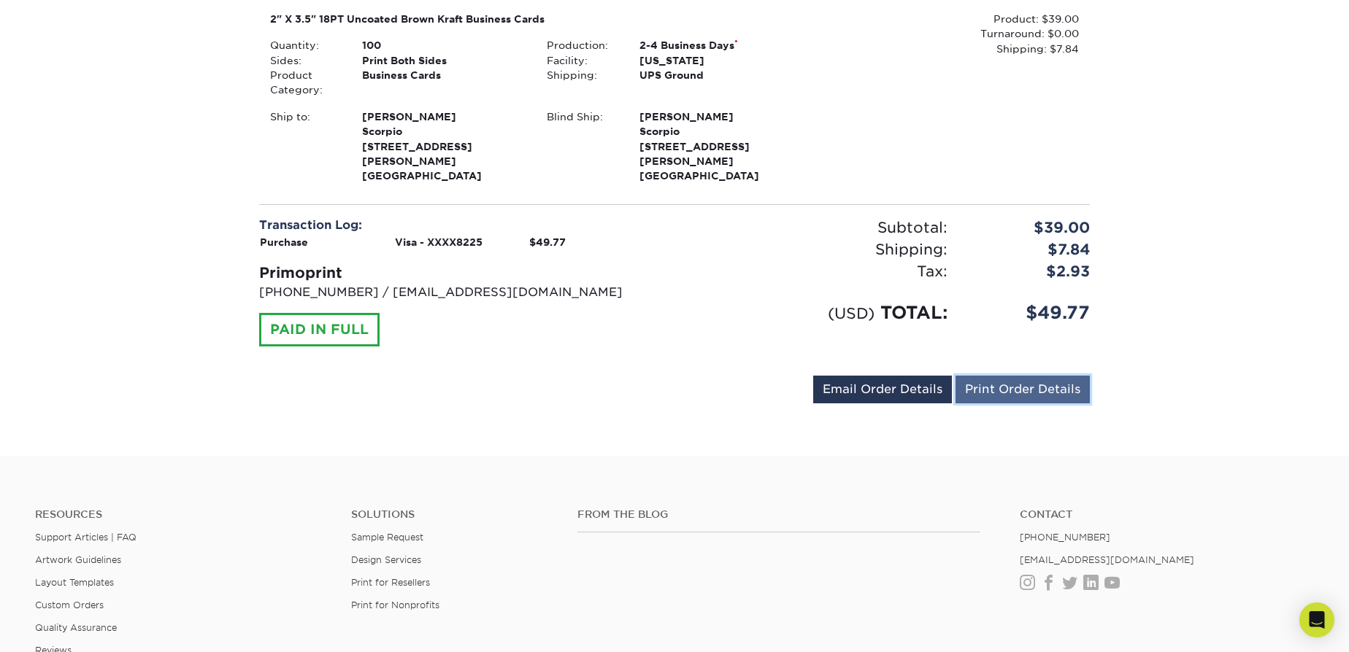
click at [1068, 380] on link "Print Order Details" at bounding box center [1022, 390] width 134 height 28
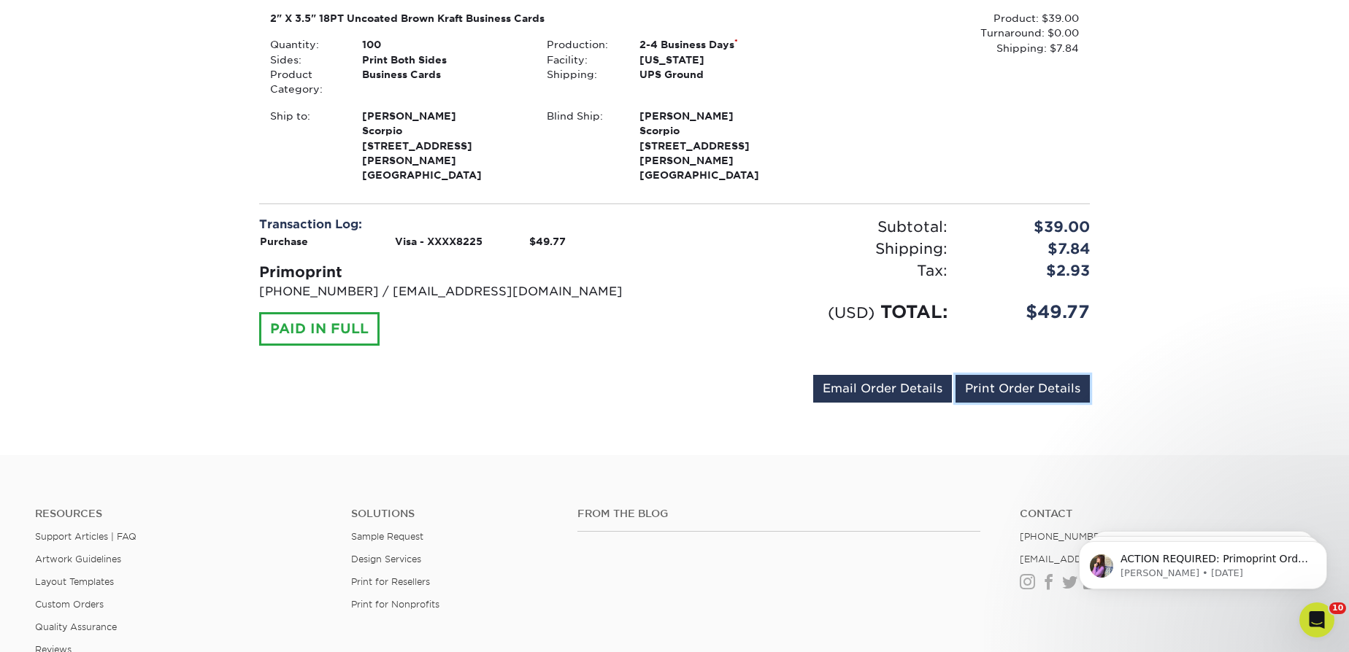
scroll to position [0, 0]
